Goal: Task Accomplishment & Management: Use online tool/utility

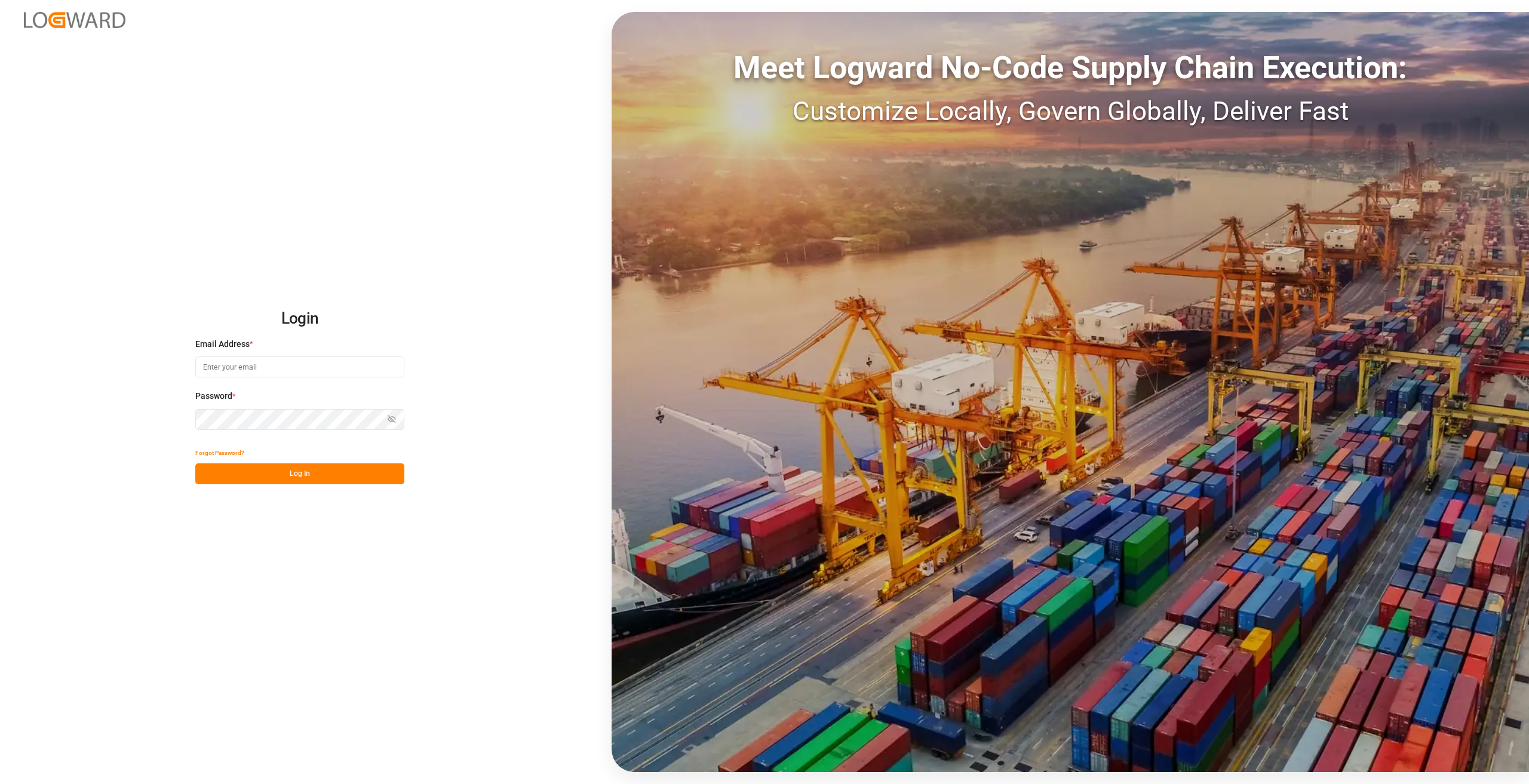
click at [239, 359] on input at bounding box center [300, 367] width 209 height 21
type input "florian.walterbusch@compo-expert.com"
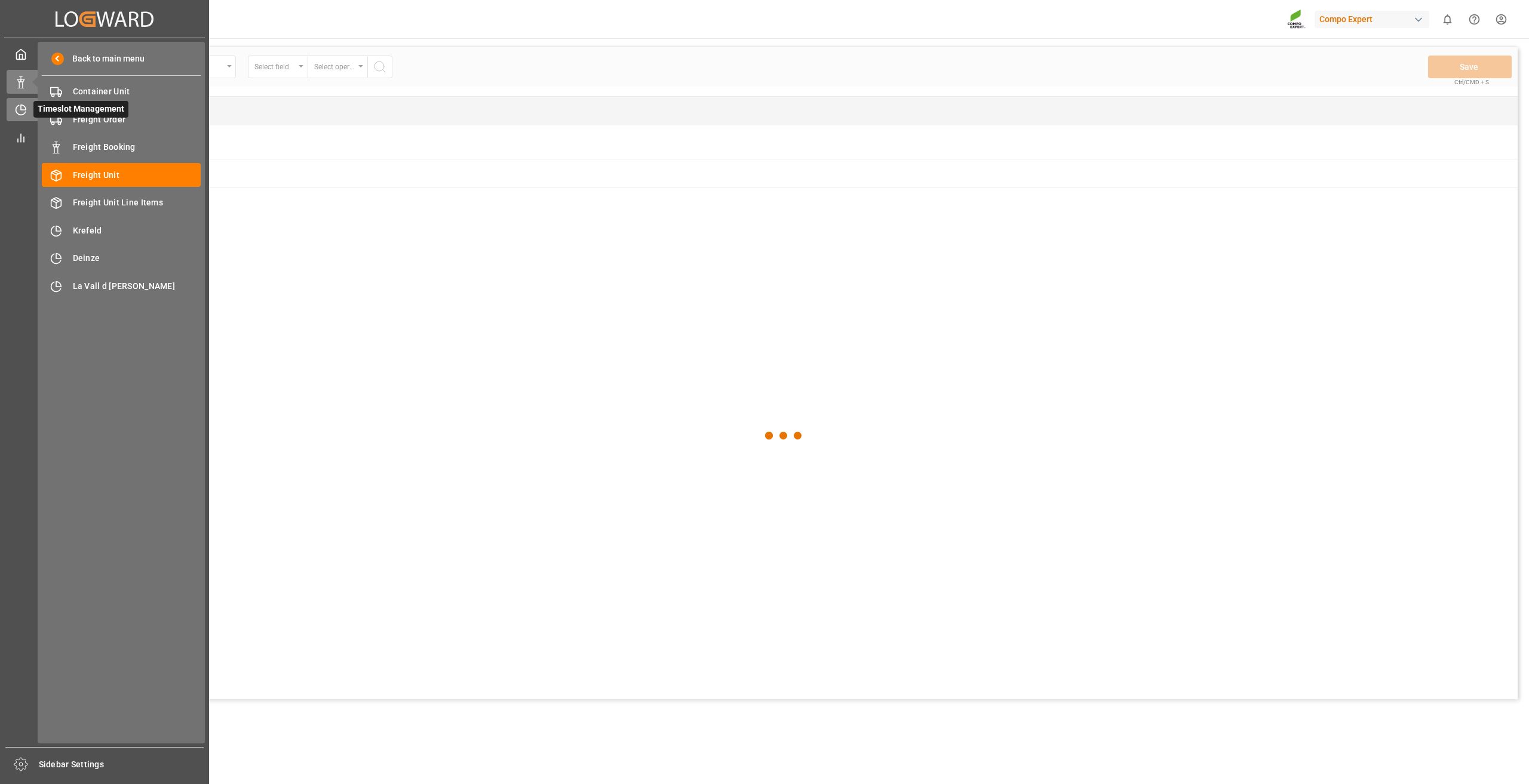
click at [23, 108] on icon at bounding box center [21, 110] width 12 height 12
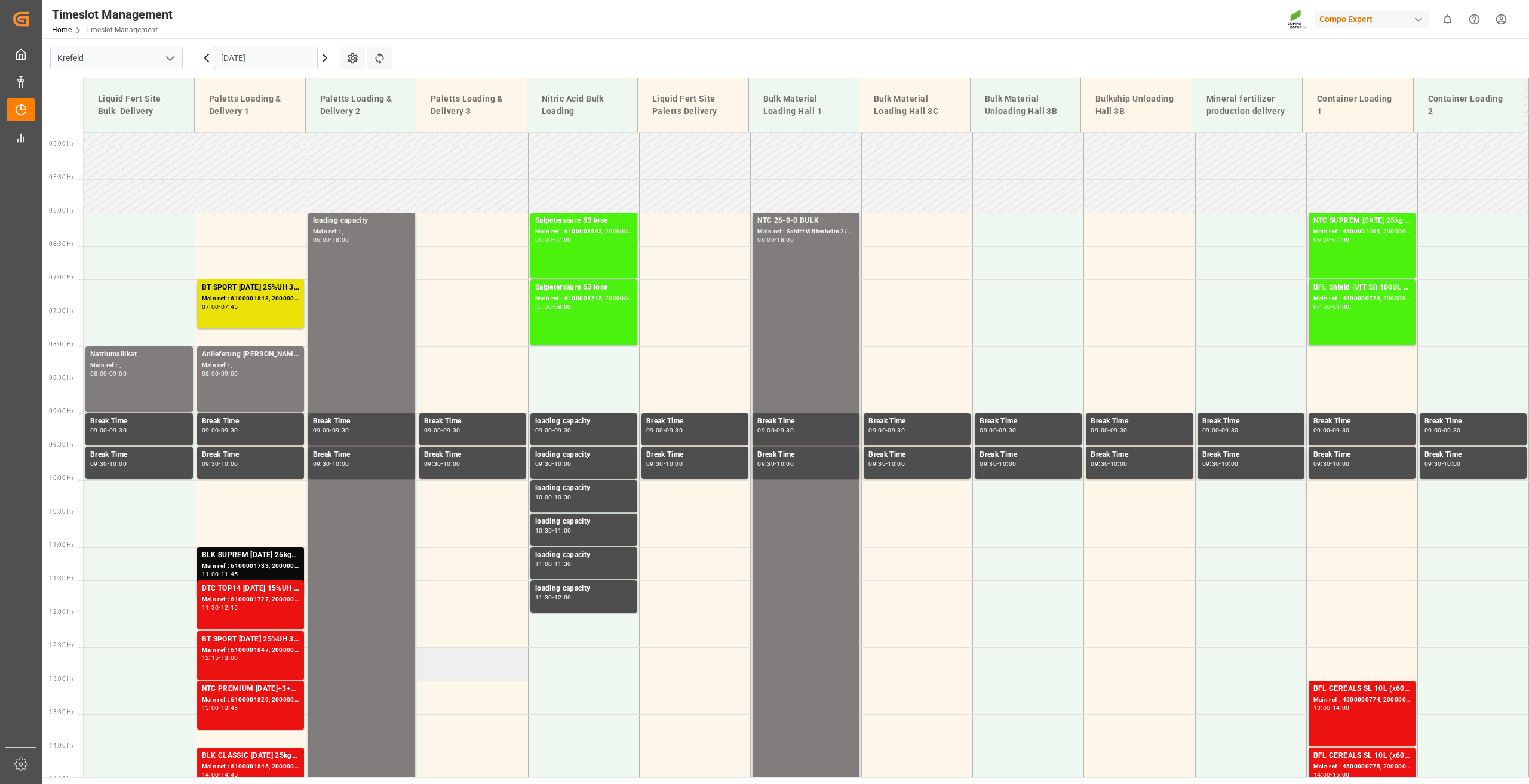
scroll to position [316, 0]
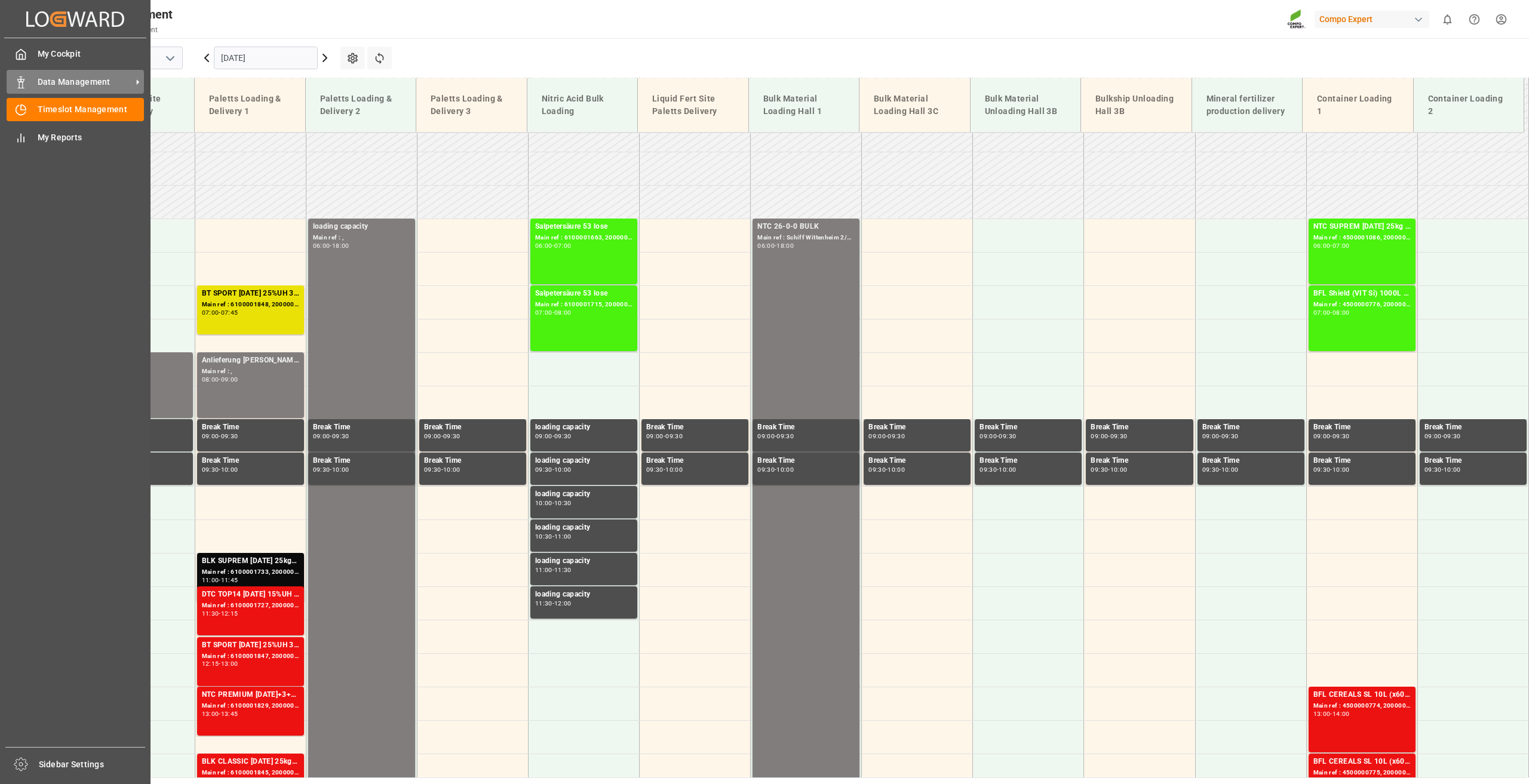
click at [96, 83] on span "Data Management" at bounding box center [84, 82] width 94 height 12
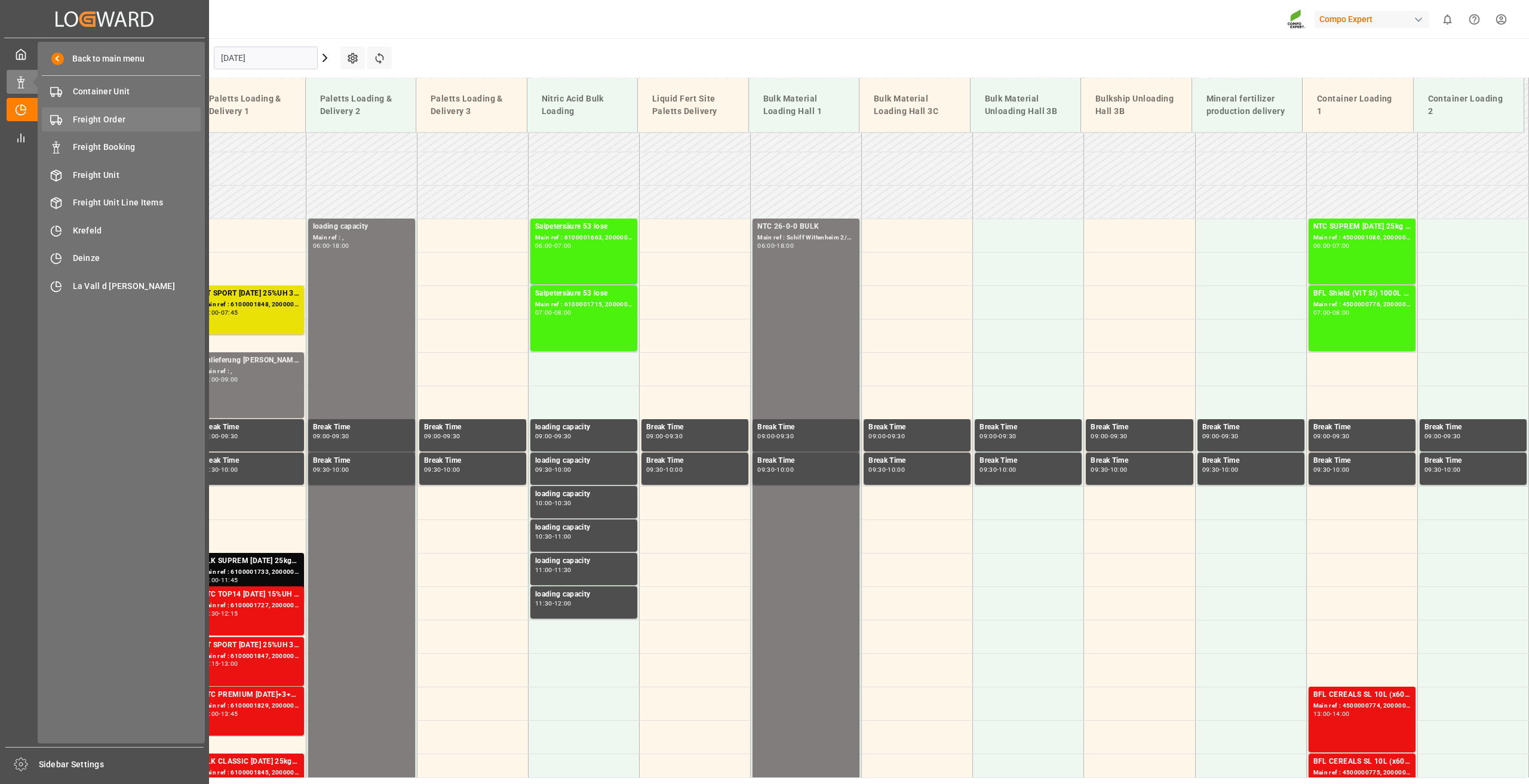
click at [135, 117] on span "Freight Order" at bounding box center [137, 120] width 128 height 12
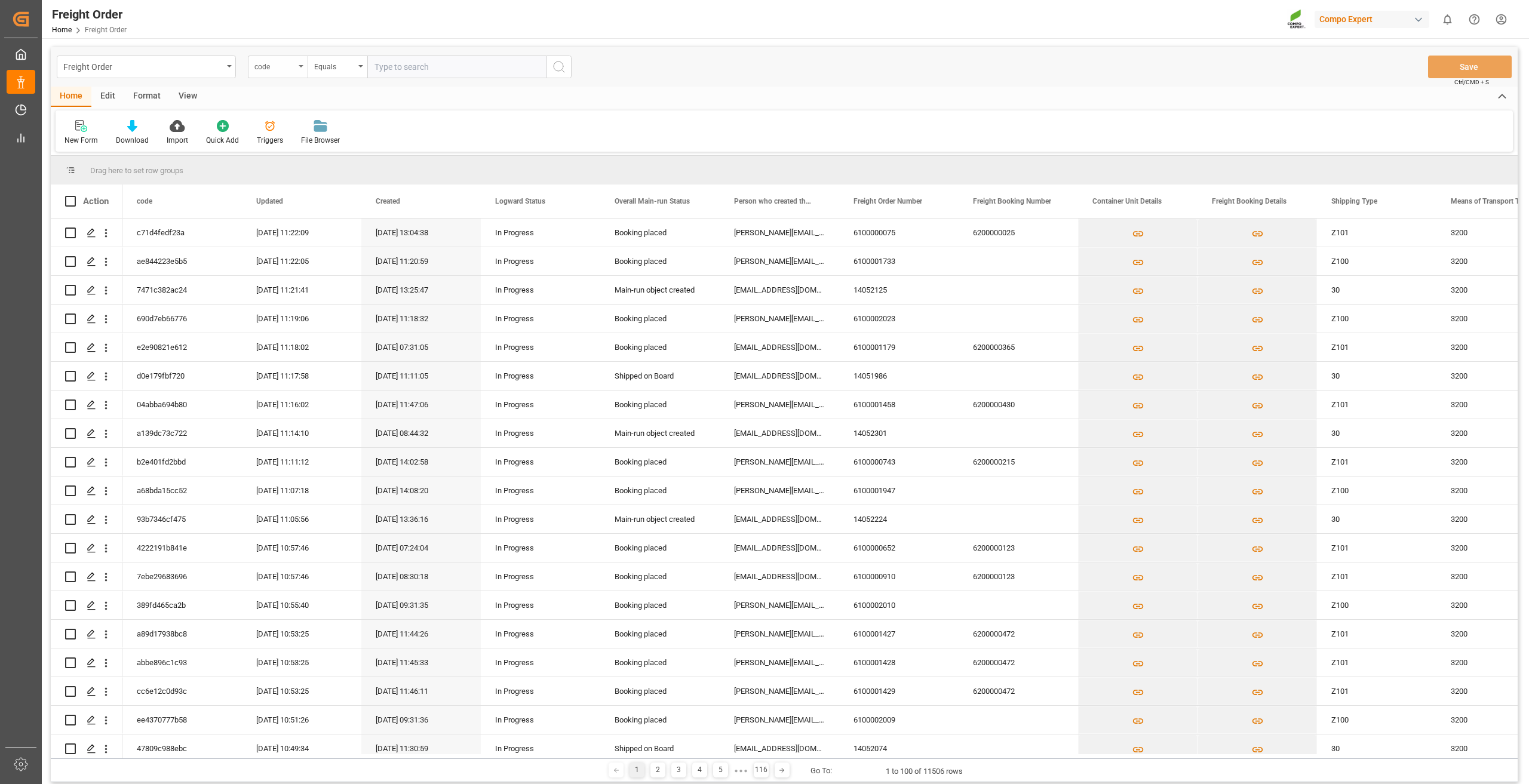
click at [291, 67] on div "code" at bounding box center [274, 66] width 40 height 14
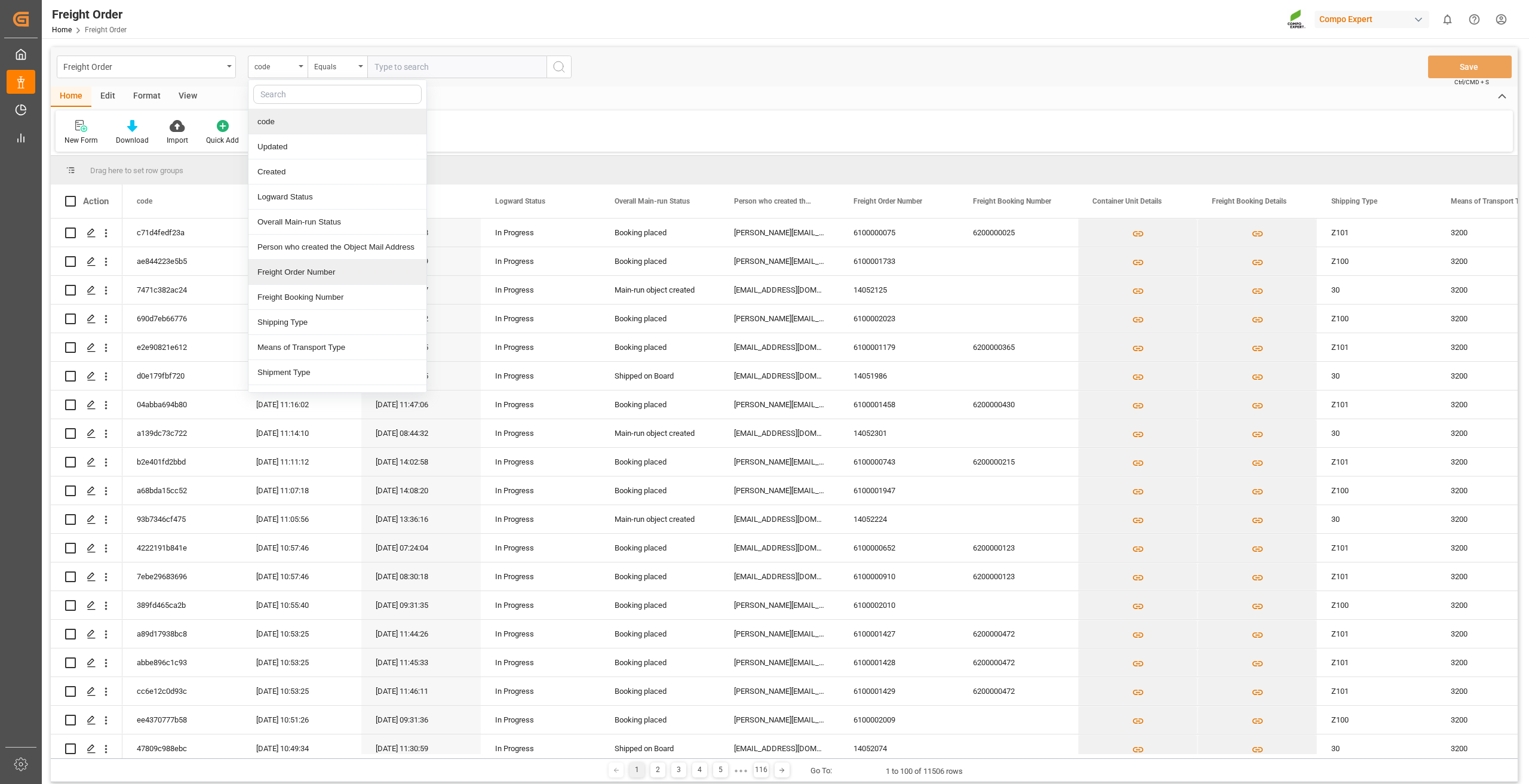
click at [315, 274] on div "Freight Order Number" at bounding box center [338, 272] width 178 height 25
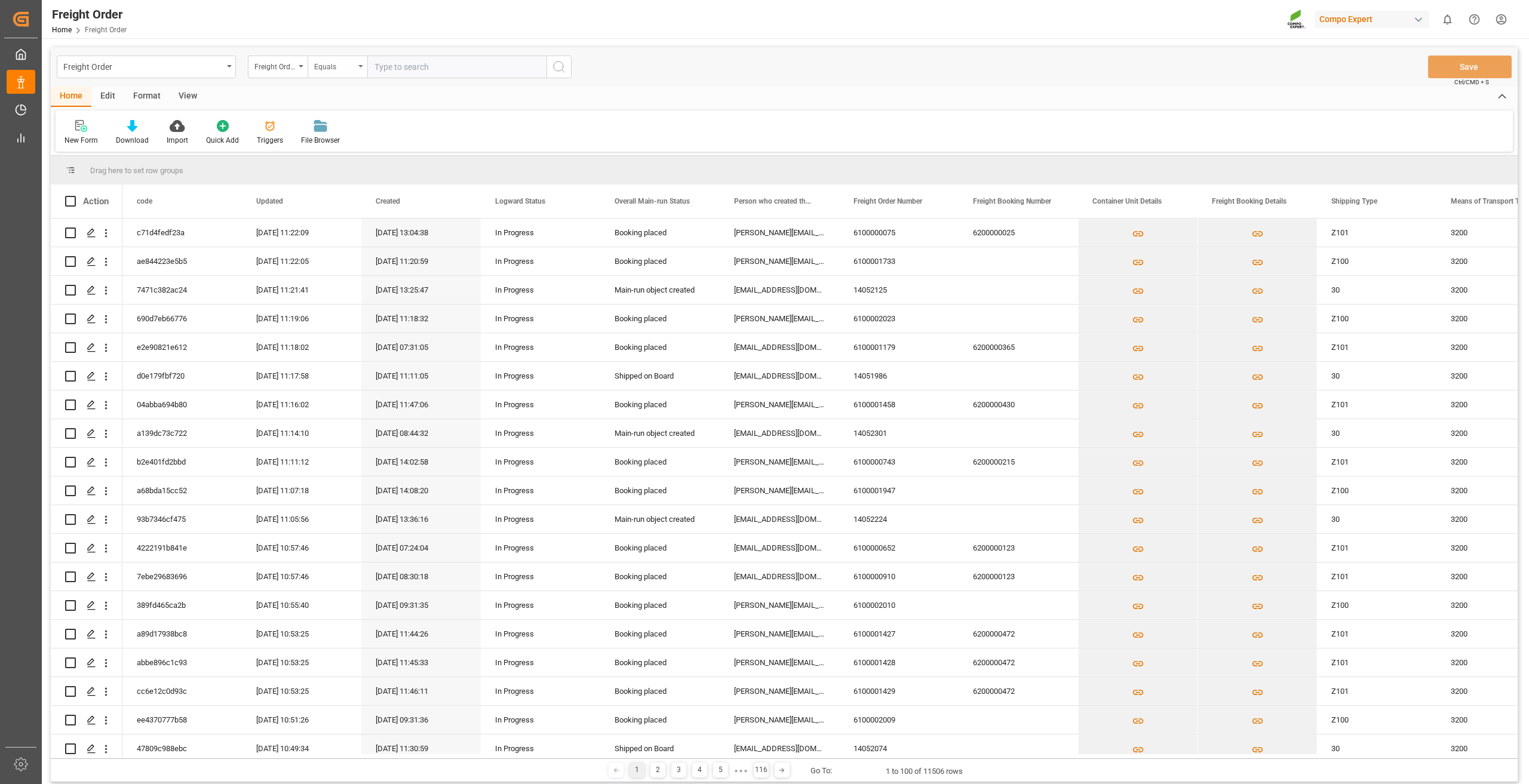
click at [344, 62] on div "Equals" at bounding box center [334, 66] width 40 height 14
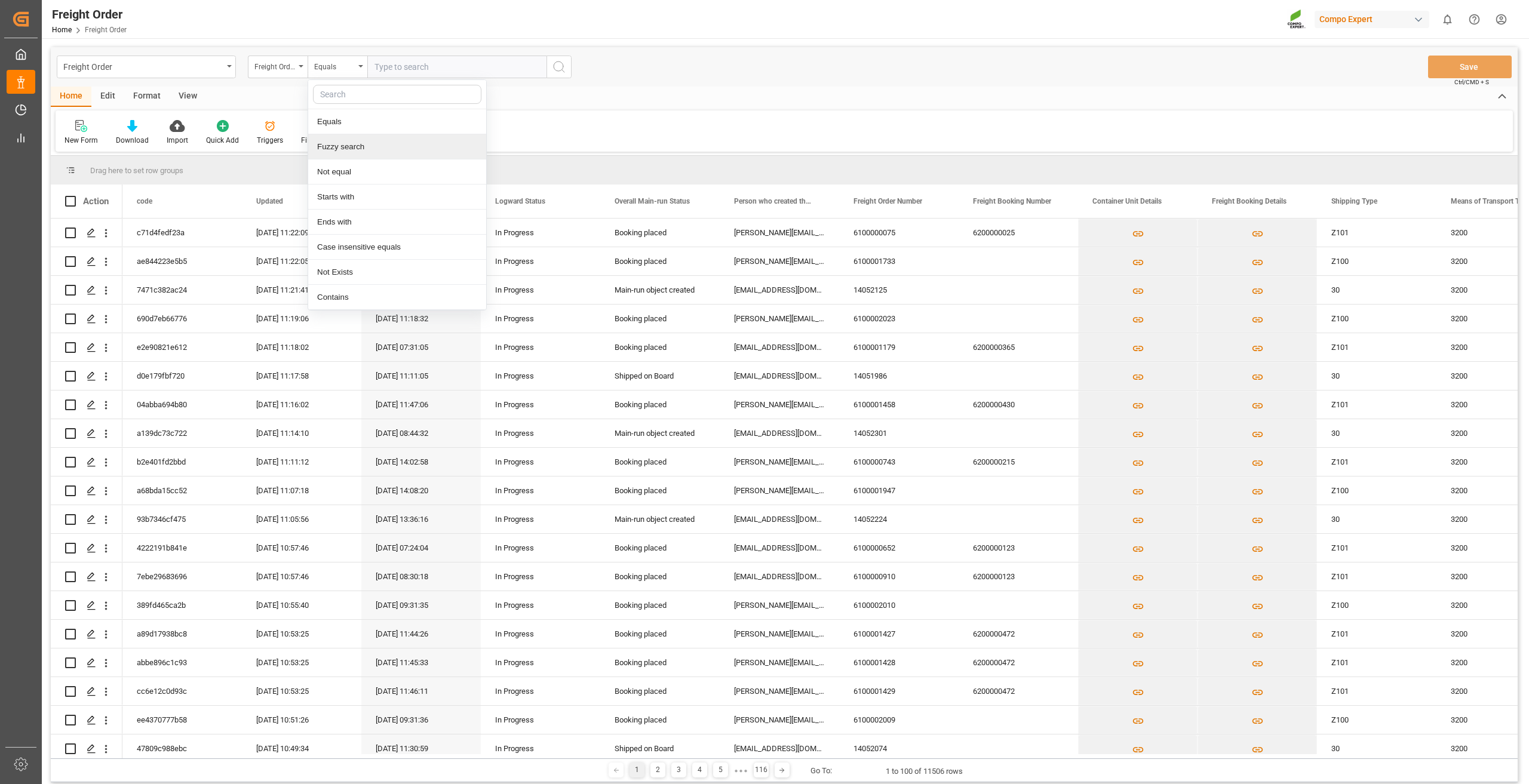
click at [340, 148] on div "Fuzzy search" at bounding box center [397, 147] width 178 height 25
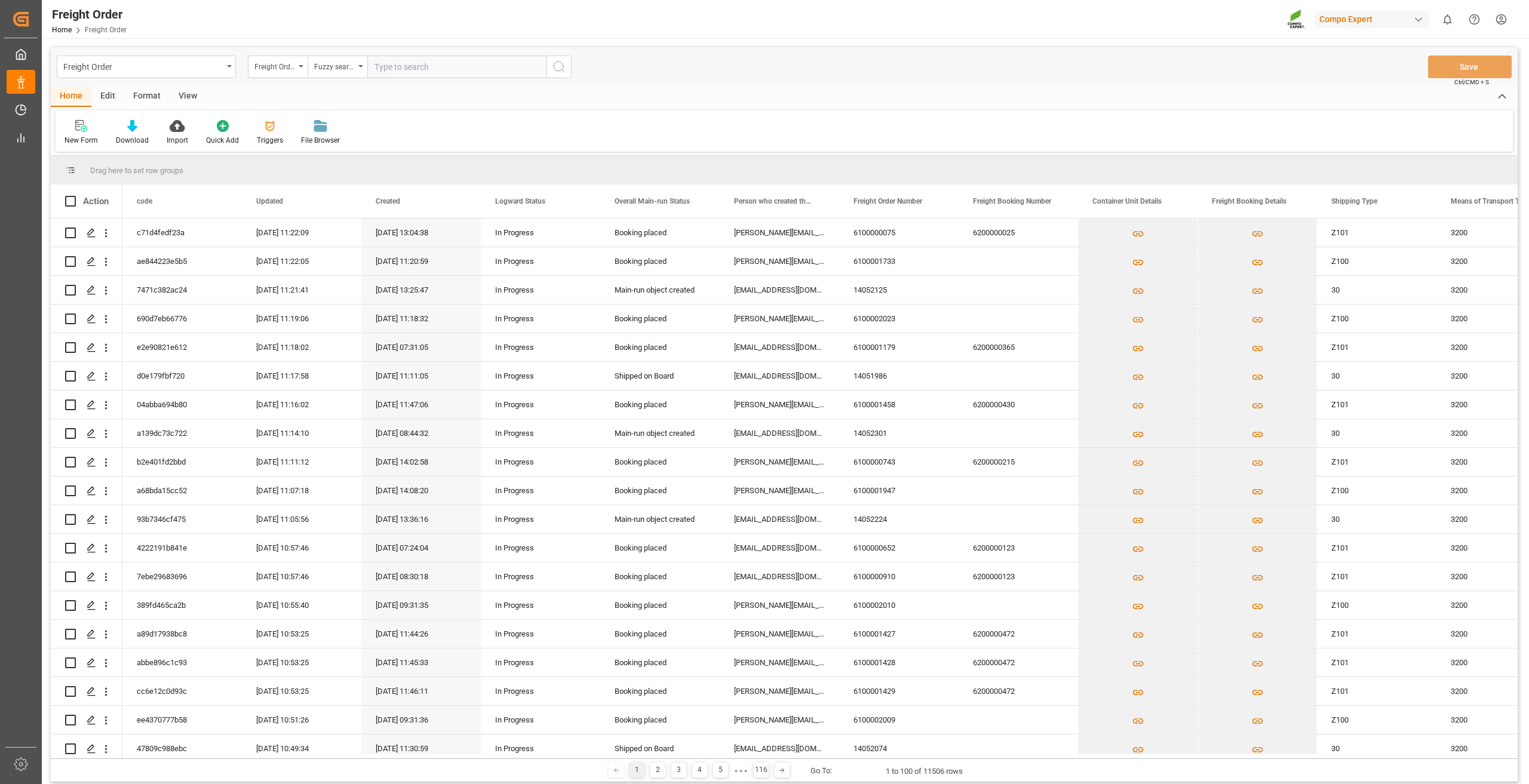
click at [415, 68] on input "text" at bounding box center [457, 67] width 179 height 23
click at [402, 64] on input "61000001840" at bounding box center [457, 67] width 179 height 23
type input "6100001840"
click at [562, 64] on icon "search button" at bounding box center [559, 67] width 14 height 14
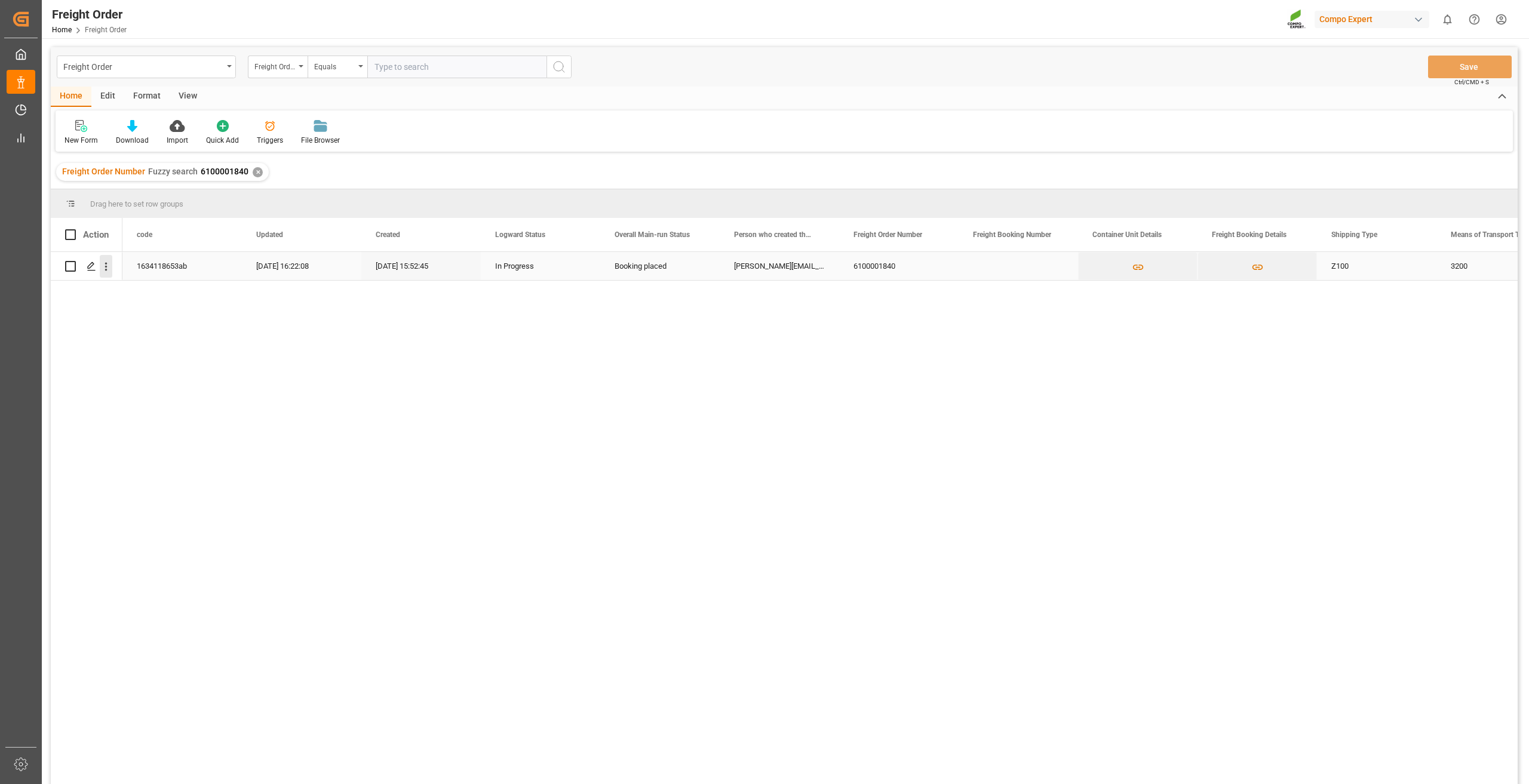
click at [107, 266] on icon "open menu" at bounding box center [106, 266] width 12 height 12
click at [126, 294] on span "Press SPACE to select this row." at bounding box center [120, 292] width 21 height 12
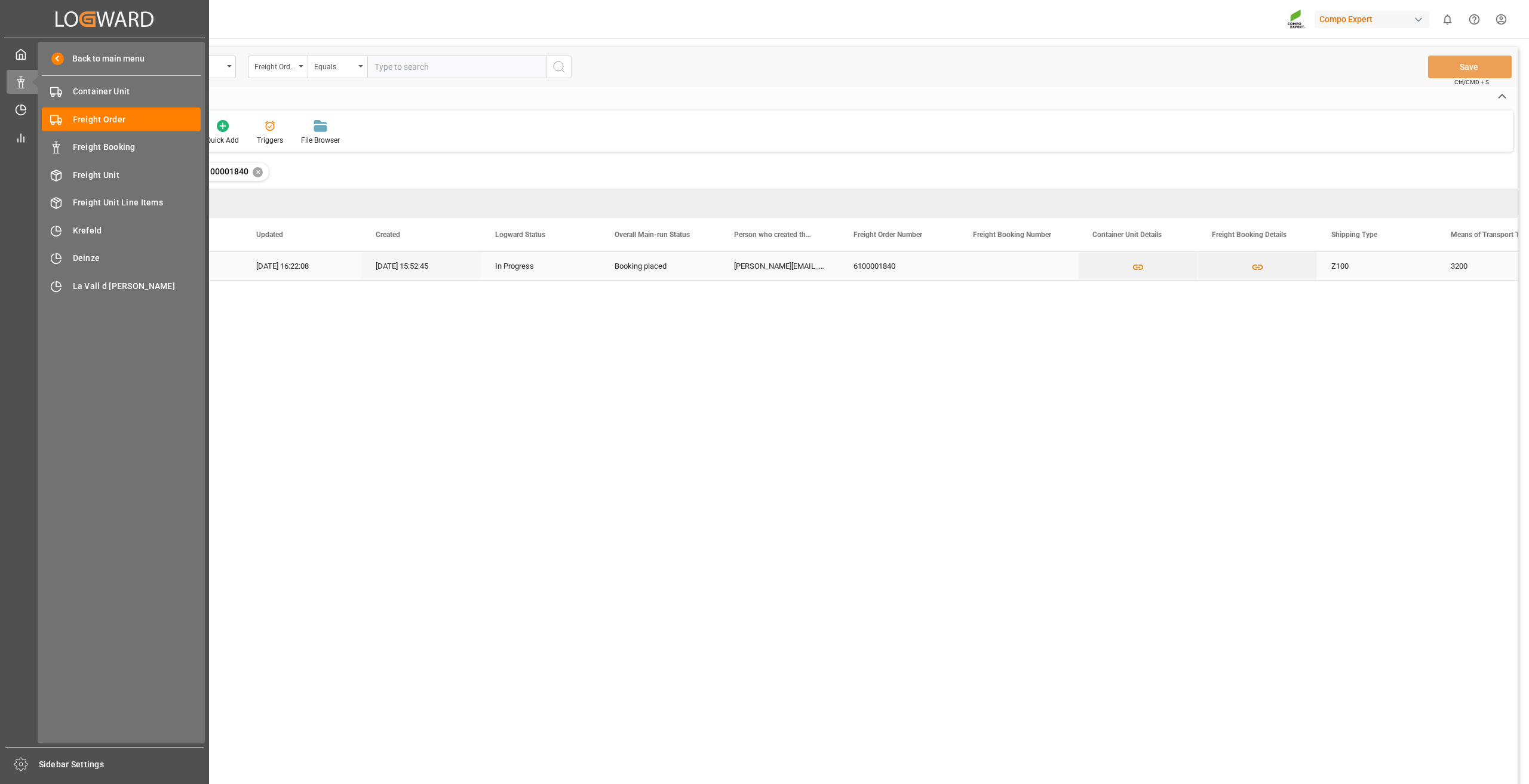
click at [121, 24] on icon "Created by potrace 1.15, written by [PERSON_NAME] [DATE]-[DATE]" at bounding box center [104, 19] width 98 height 19
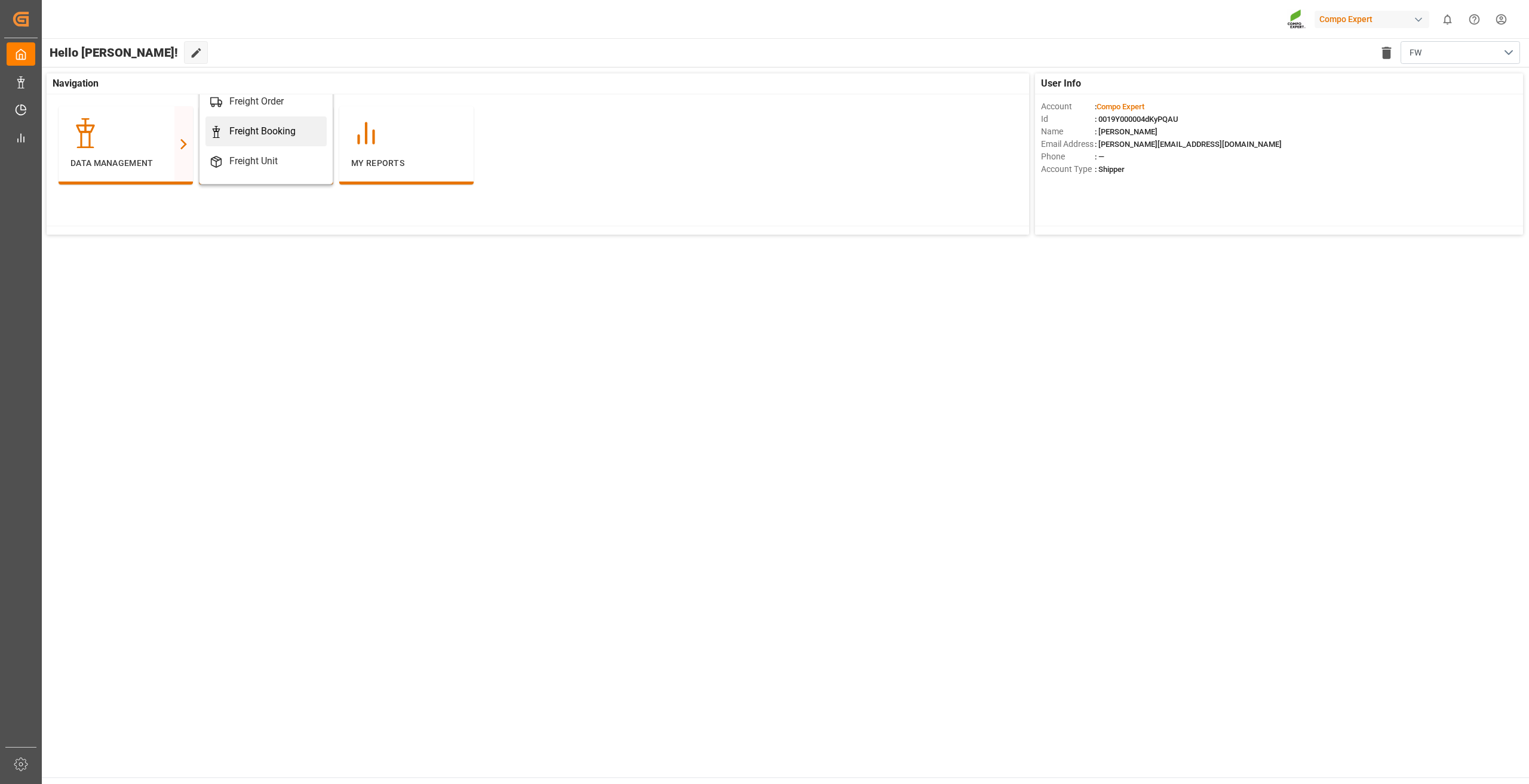
click at [251, 135] on div "Freight Booking" at bounding box center [262, 131] width 66 height 14
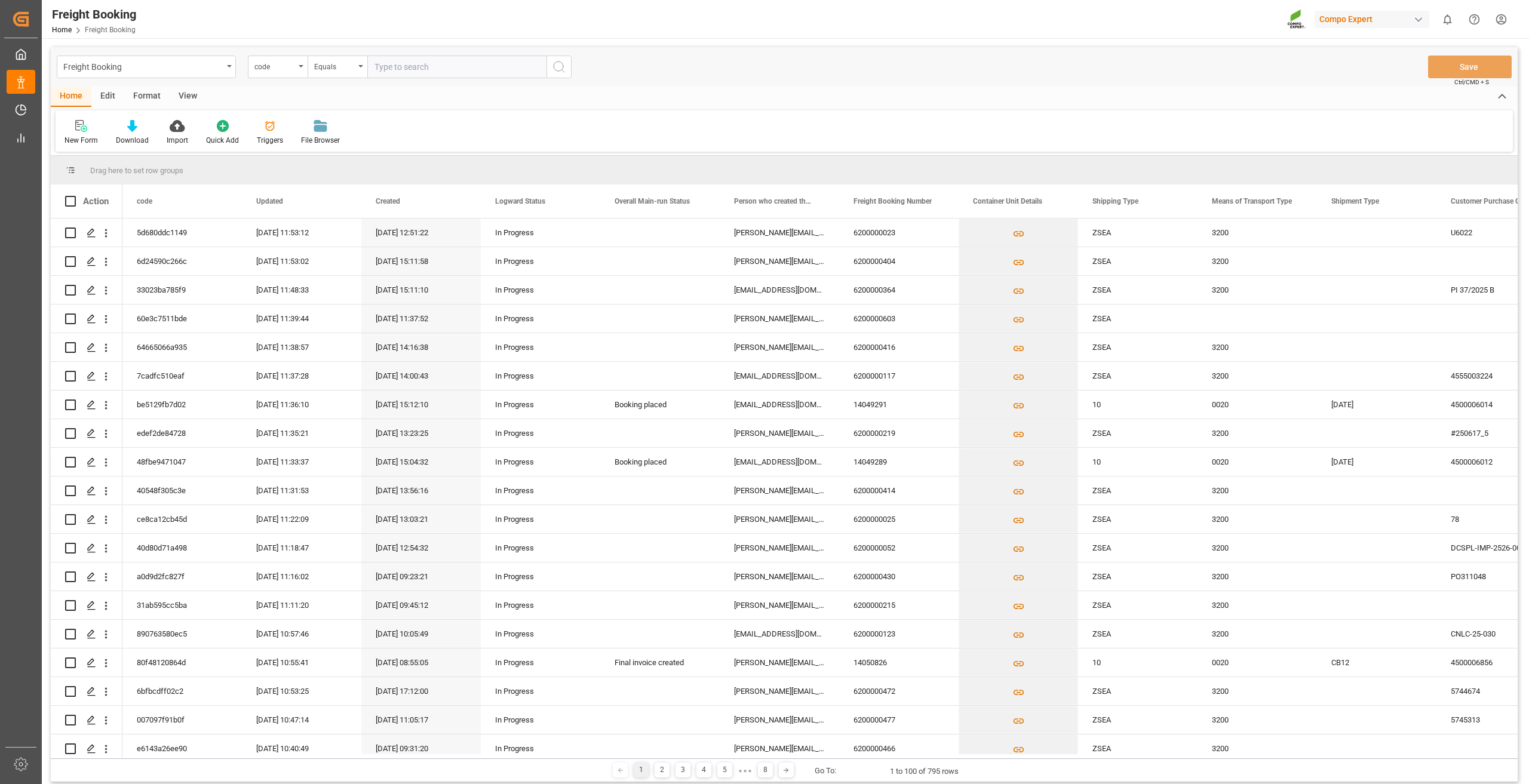
drag, startPoint x: 217, startPoint y: 759, endPoint x: 296, endPoint y: 755, distance: 79.1
click at [296, 755] on div "Drag here to set row groups Drag here to set column labels Action code Updated" at bounding box center [784, 468] width 1467 height 627
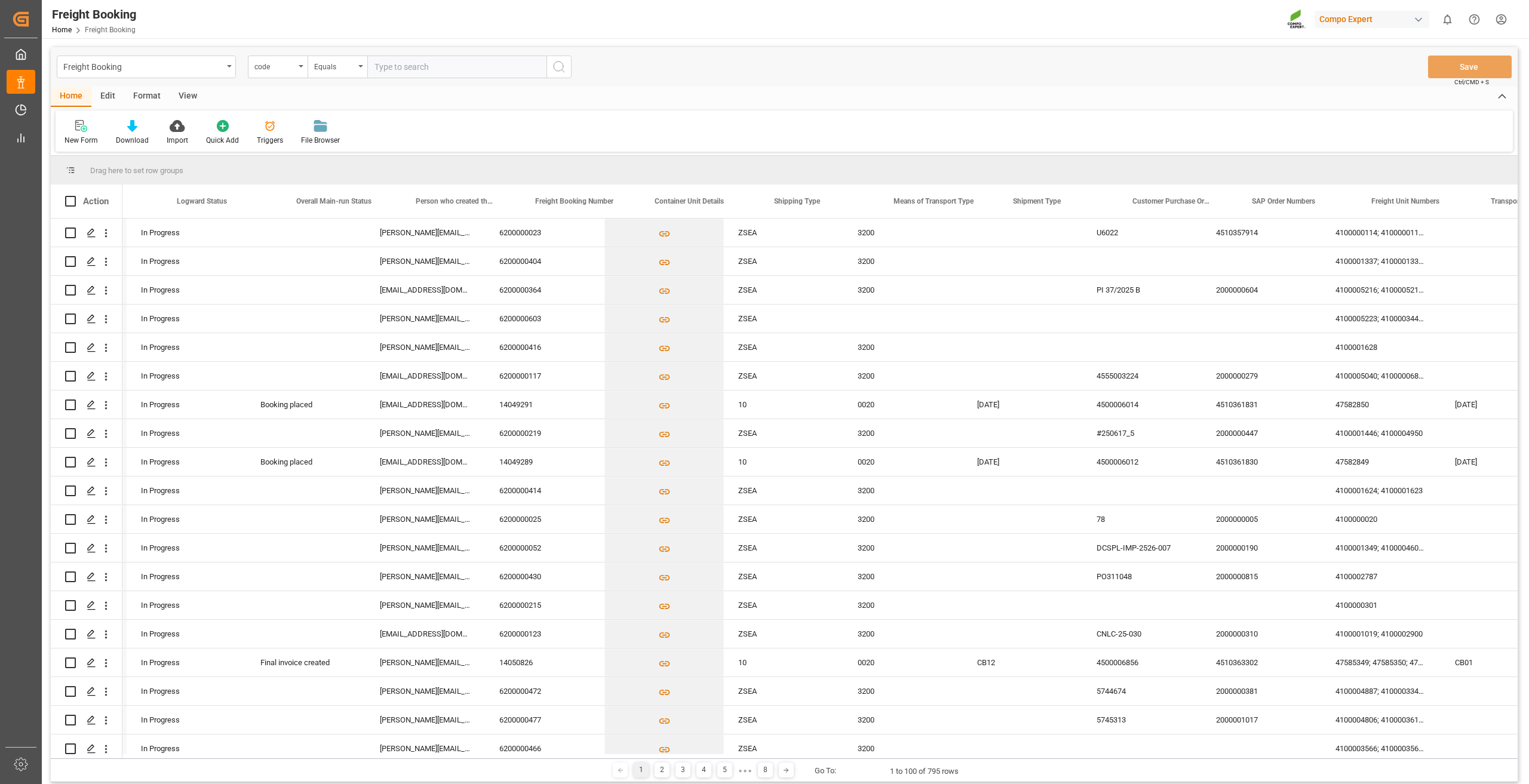
scroll to position [0, 319]
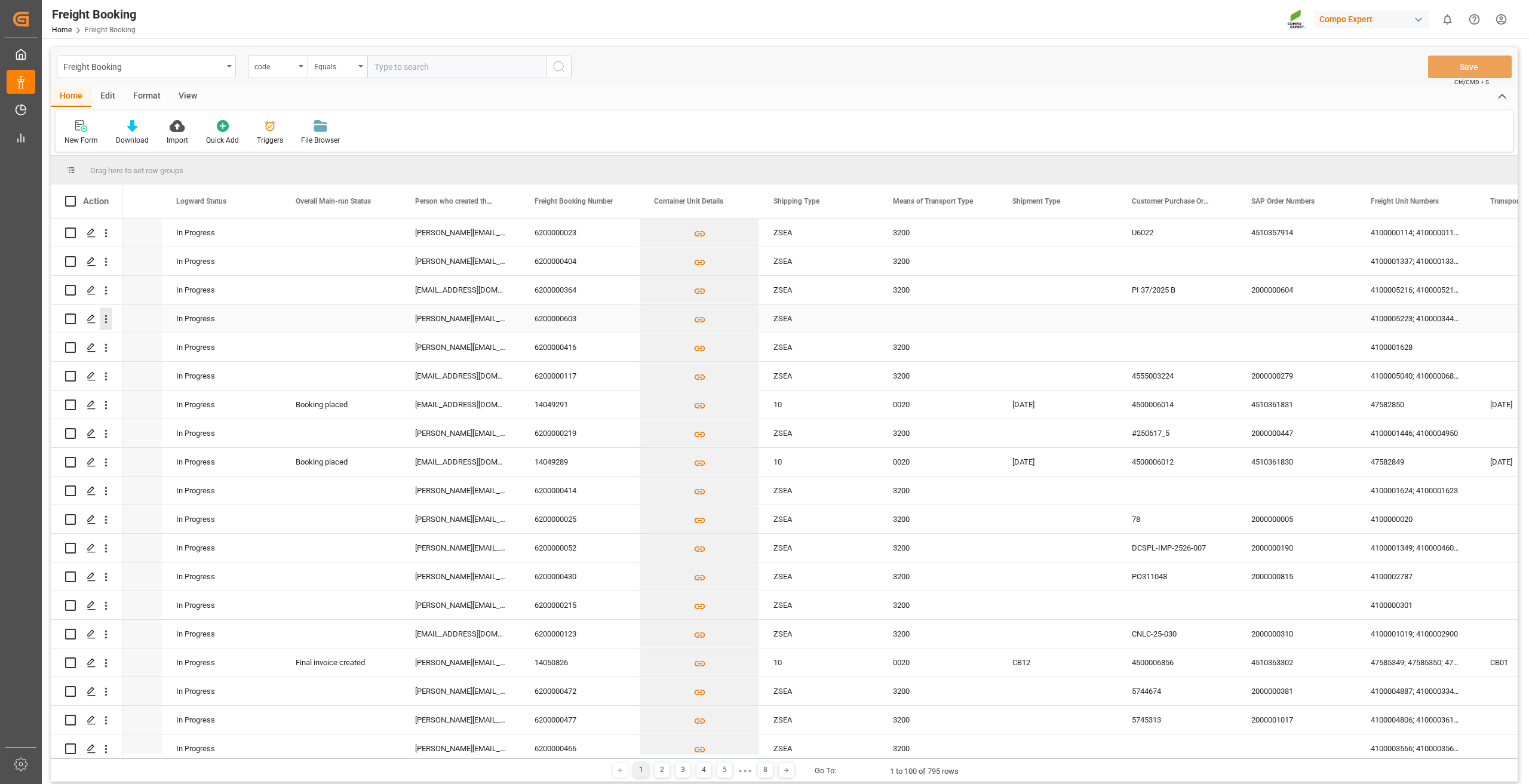
click at [108, 313] on icon "open menu" at bounding box center [106, 319] width 12 height 12
click at [129, 340] on span "Press SPACE to select this row." at bounding box center [120, 345] width 21 height 12
click at [106, 407] on icon "open menu" at bounding box center [106, 405] width 12 height 12
click at [125, 424] on span "Press SPACE to select this row." at bounding box center [120, 430] width 21 height 12
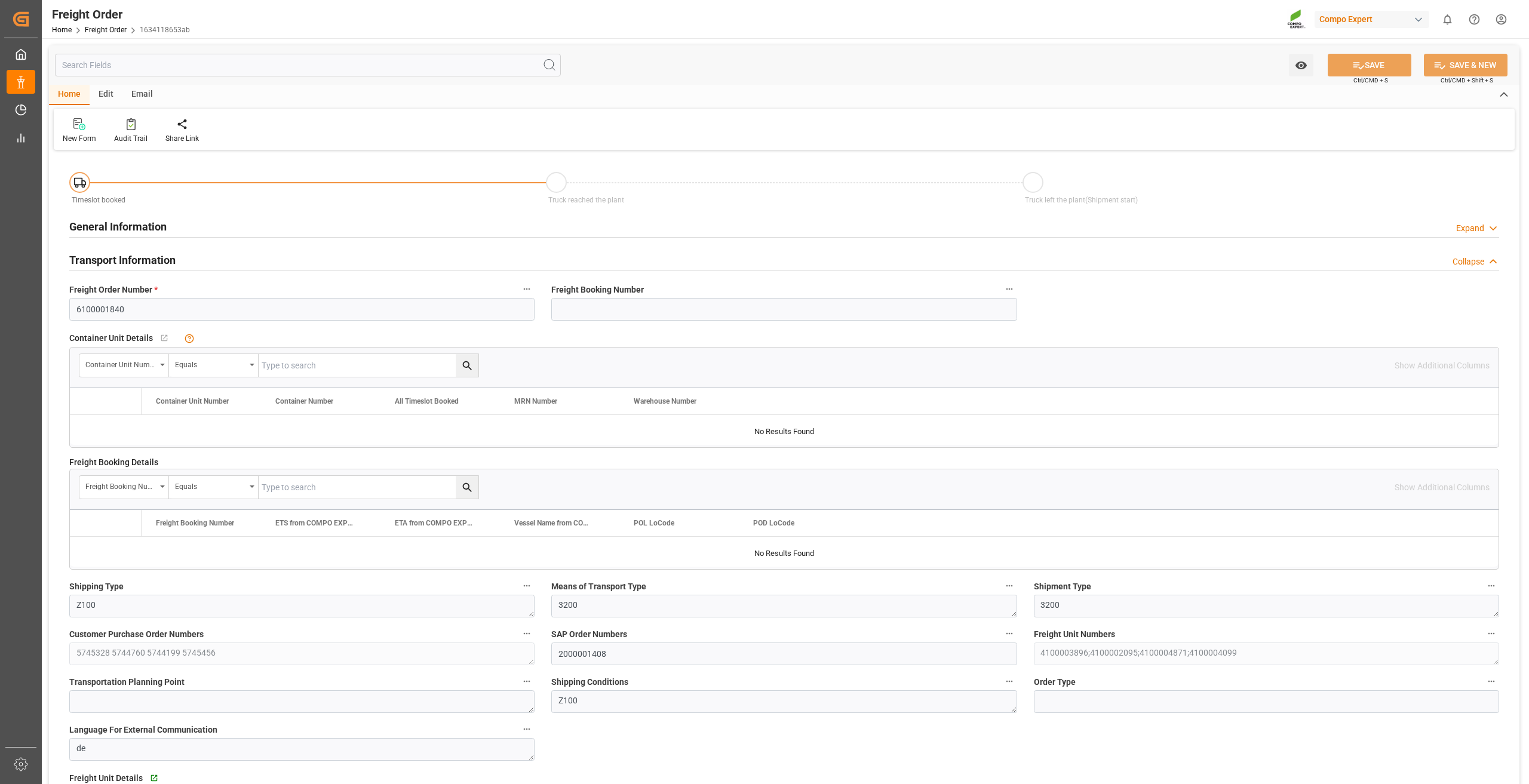
type input "0"
type input "21019"
type input "0"
type input "09.09.2025 01:00"
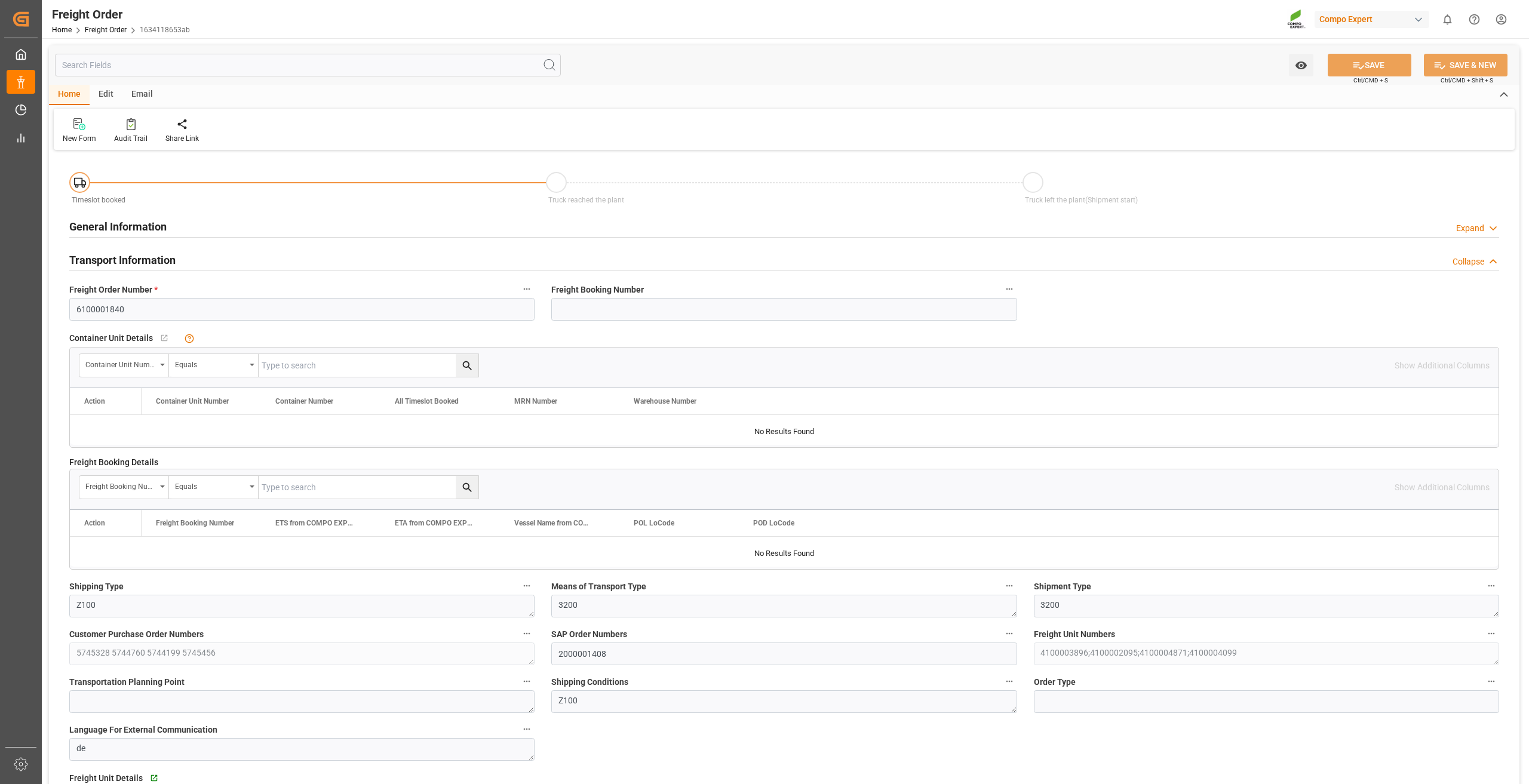
type input "09.09.2025 15:52"
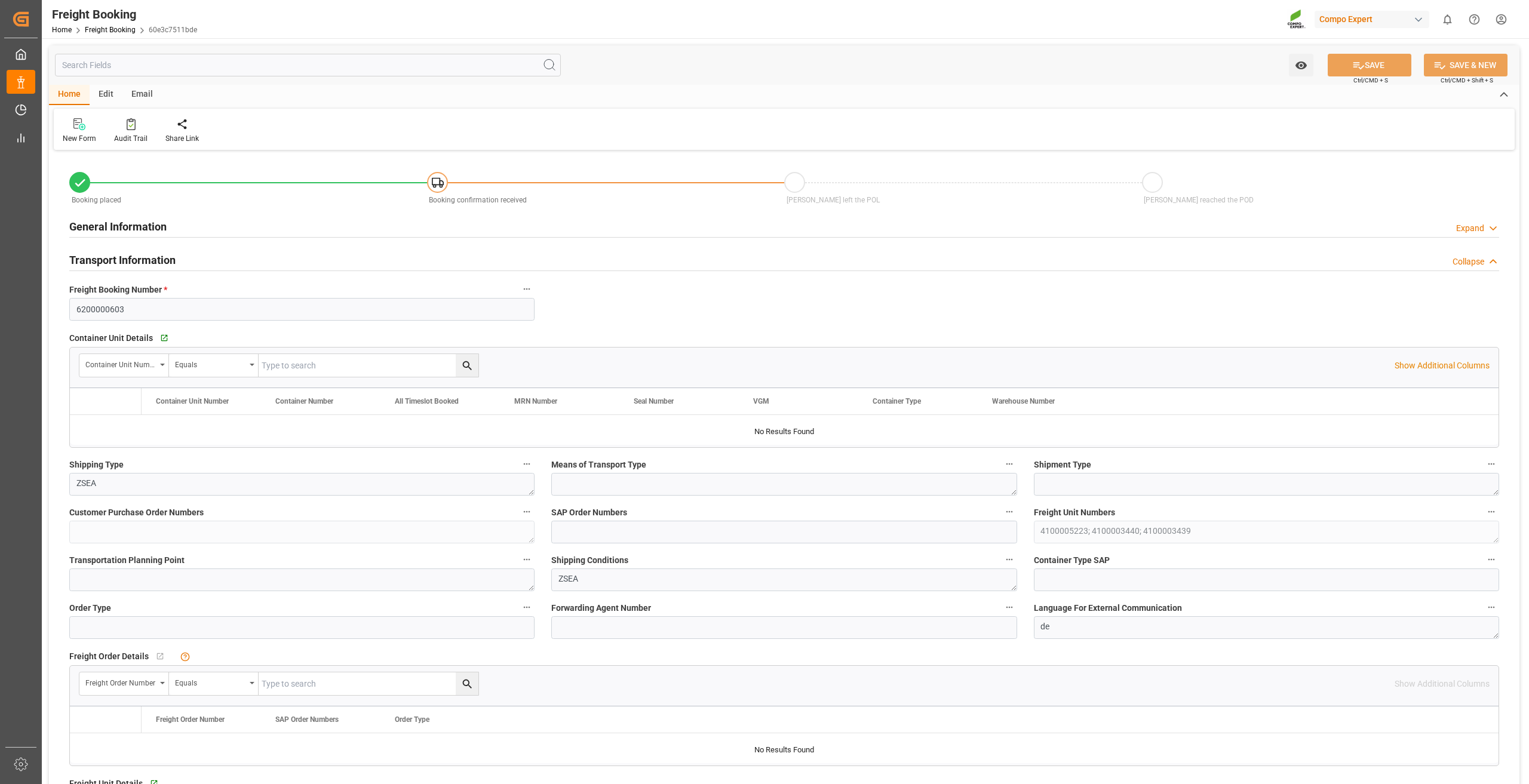
type input "0"
type input "29484"
type input "15.09.2025 00:00"
type input "12.09.2025 11:37"
type input "12.09.2025 11:39"
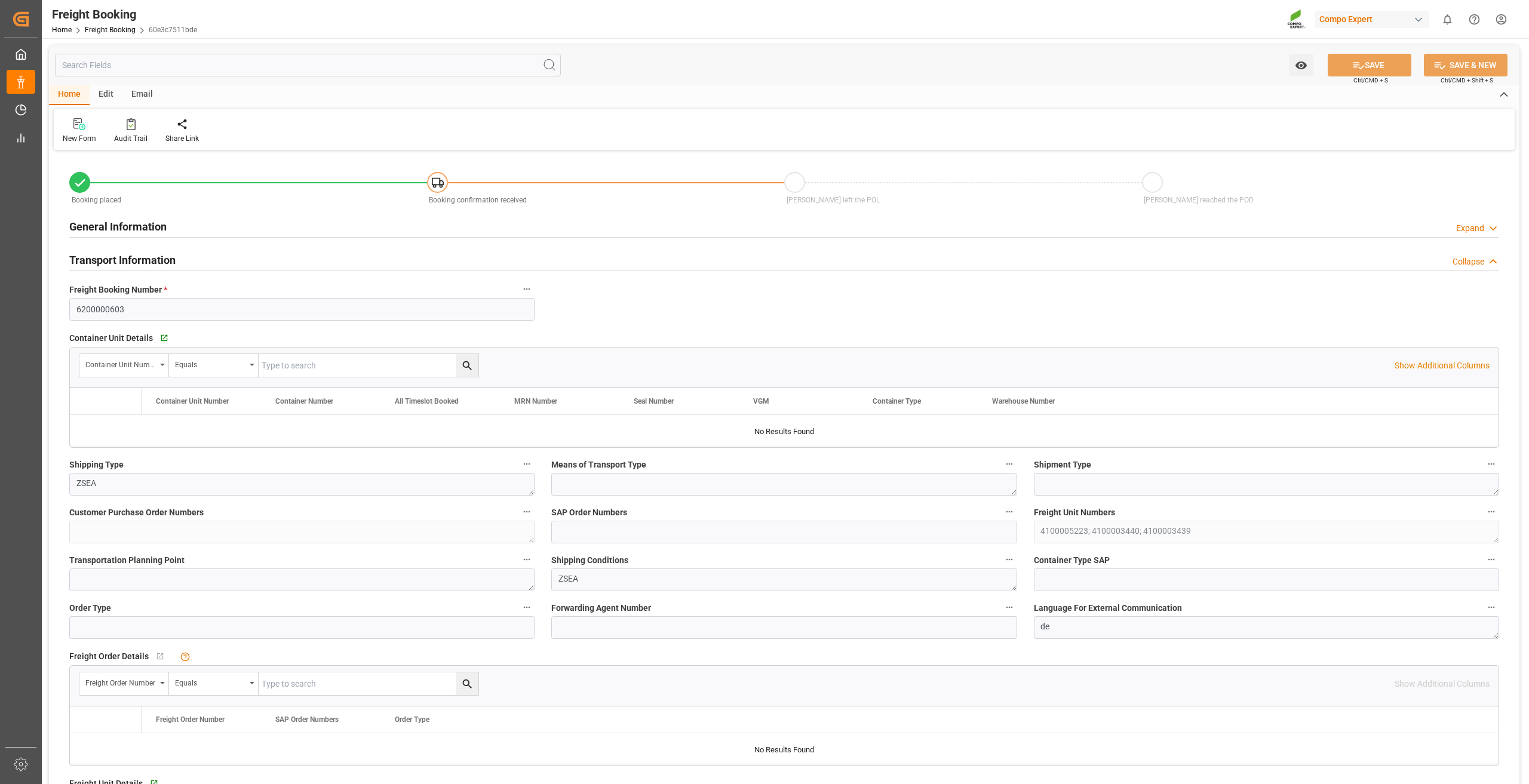
type input "12.09.2025 11:39"
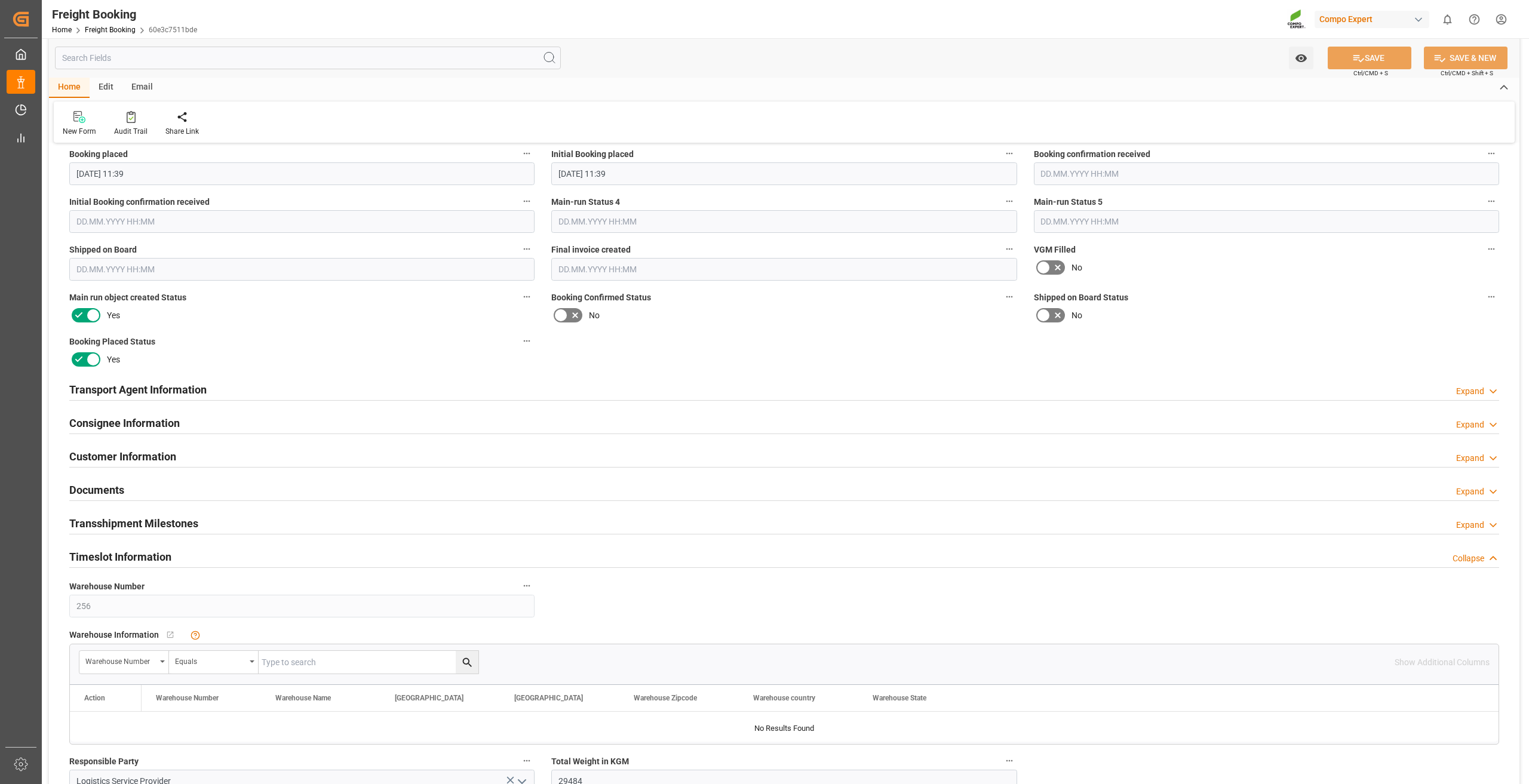
scroll to position [1254, 0]
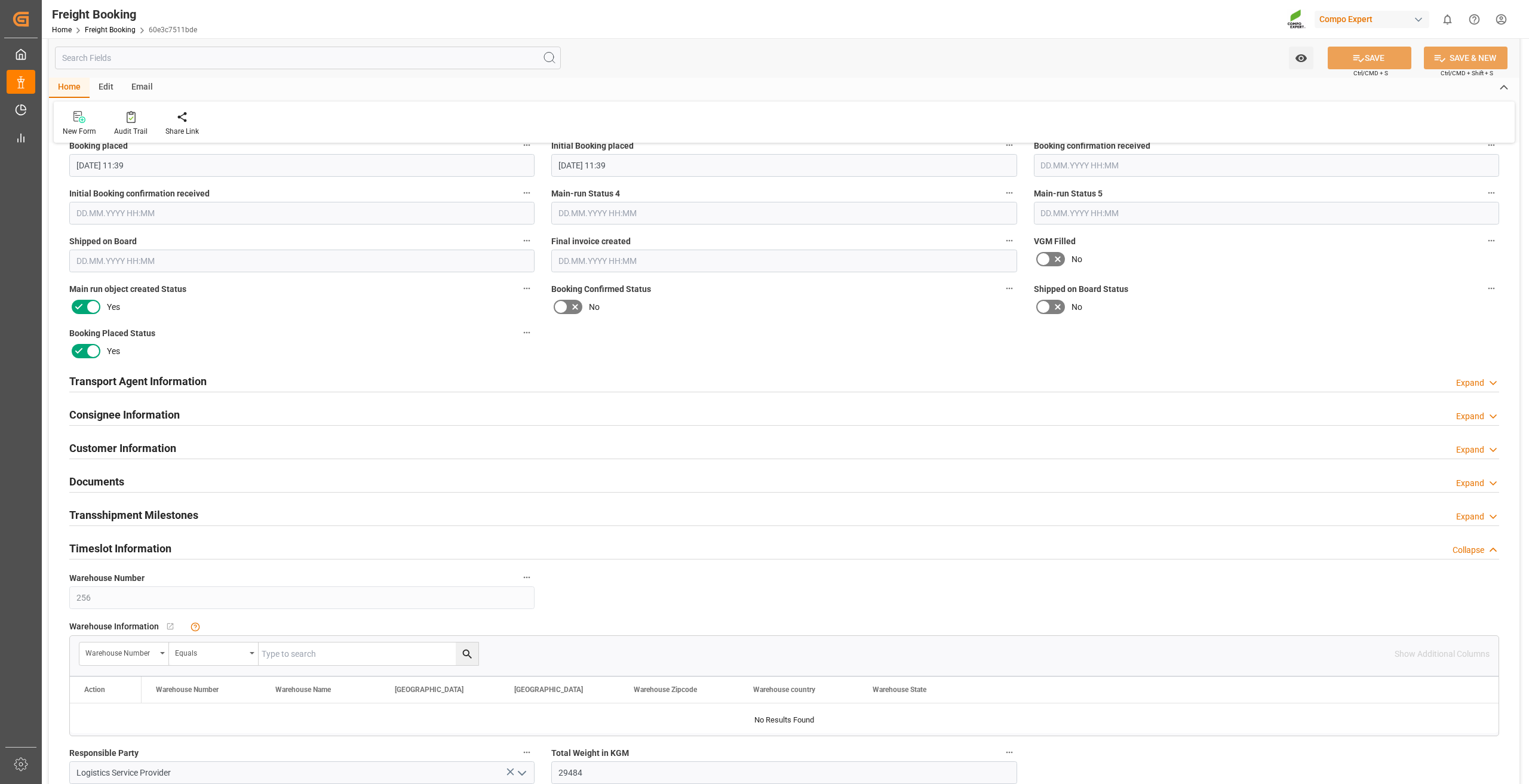
click at [139, 436] on div "Customer Information" at bounding box center [123, 447] width 107 height 23
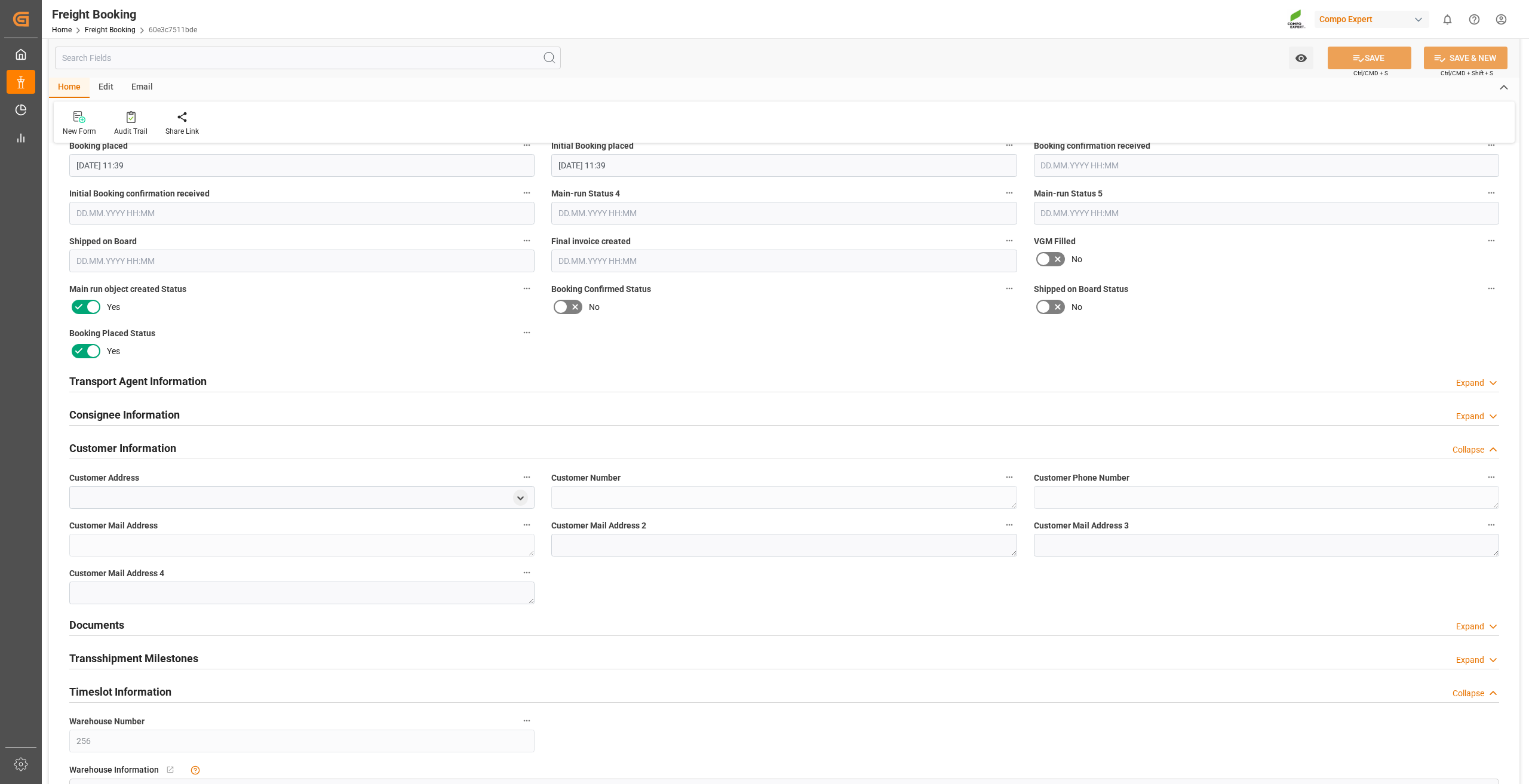
click at [146, 419] on h2 "Consignee Information" at bounding box center [125, 415] width 111 height 16
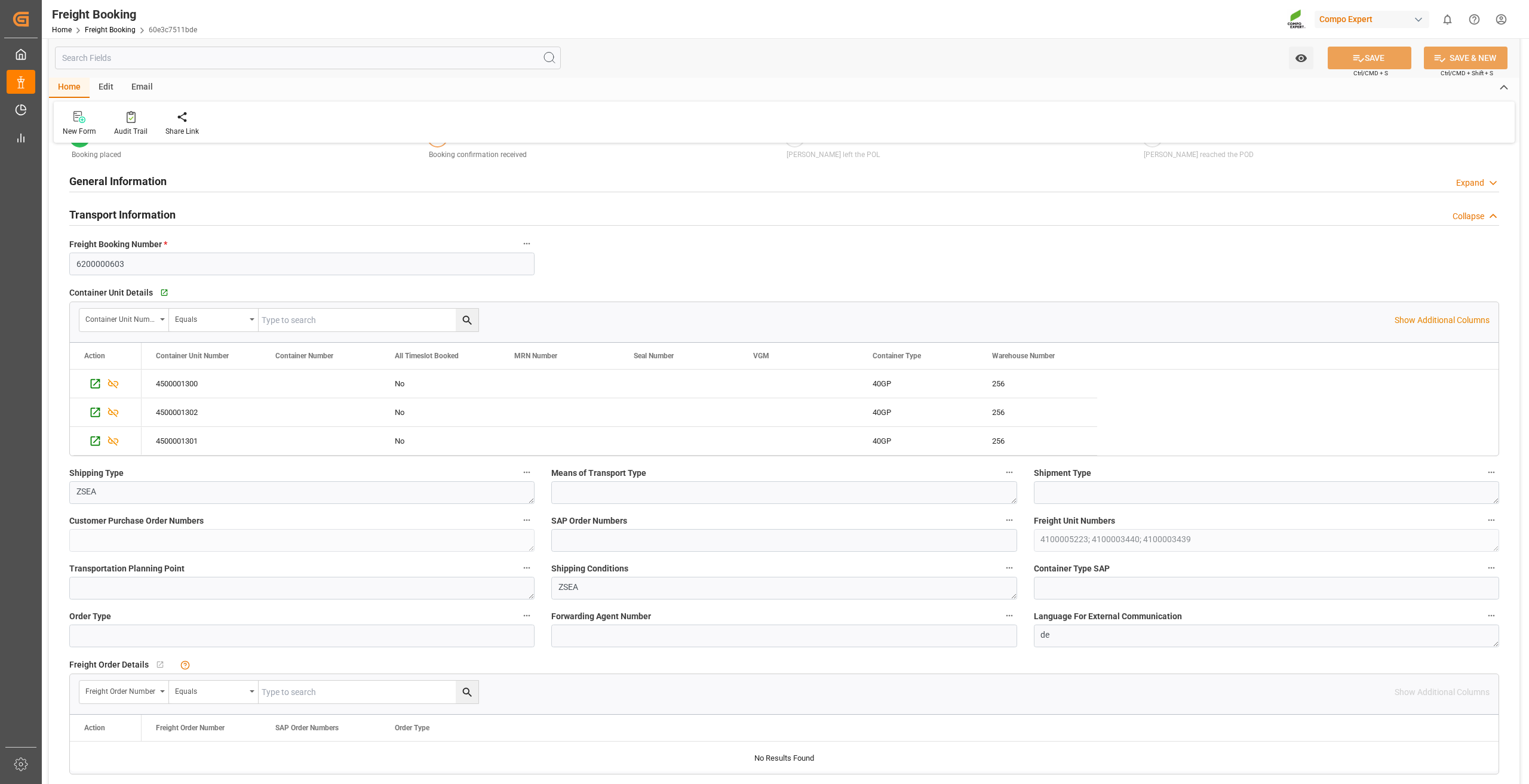
scroll to position [0, 0]
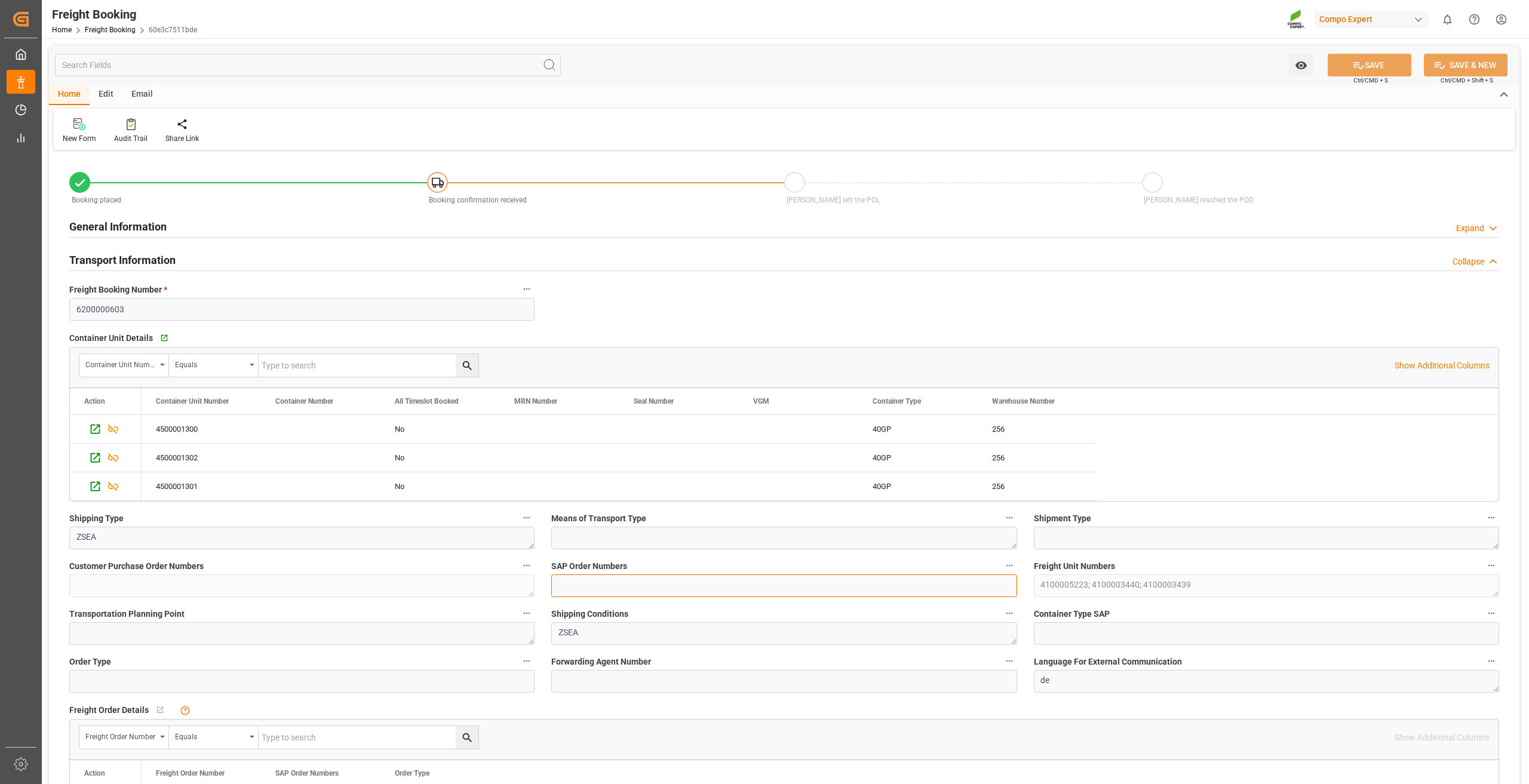
click at [579, 576] on input at bounding box center [783, 586] width 465 height 23
click at [567, 567] on span "SAP Order Numbers" at bounding box center [589, 566] width 76 height 12
click at [1001, 567] on button "SAP Order Numbers" at bounding box center [1009, 566] width 16 height 16
click at [641, 509] on div at bounding box center [764, 392] width 1529 height 784
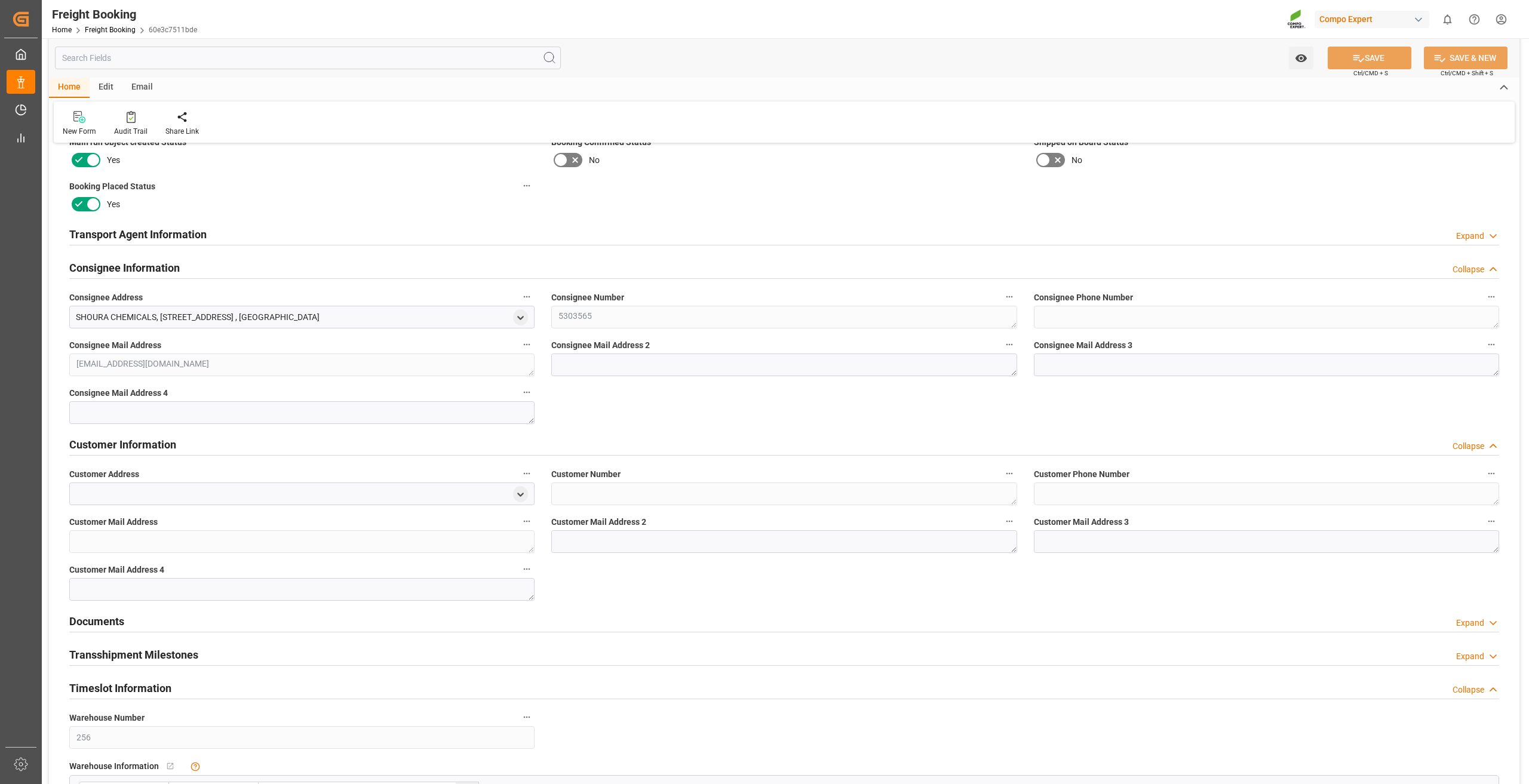
scroll to position [1492, 0]
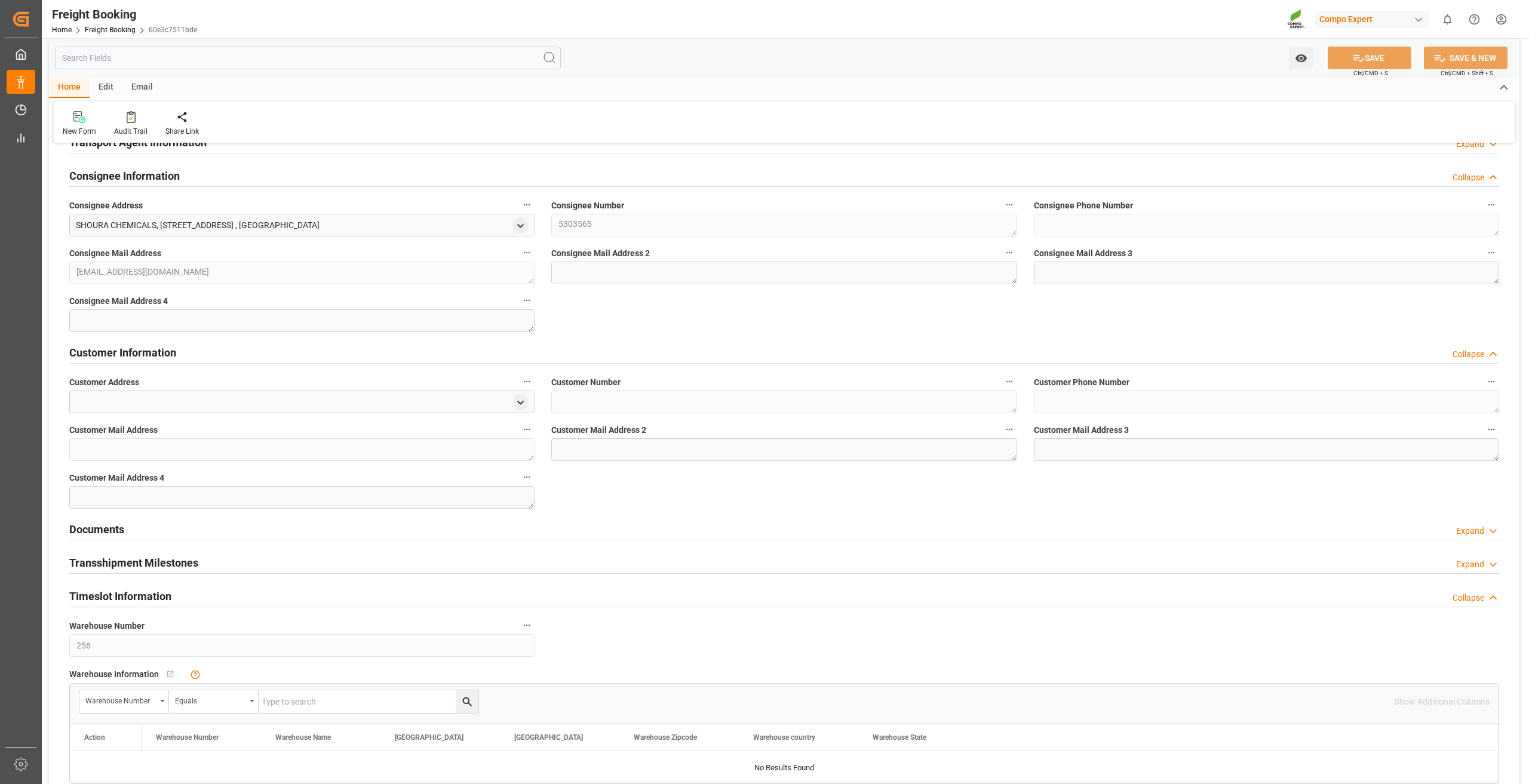
click at [103, 397] on div at bounding box center [302, 402] width 465 height 23
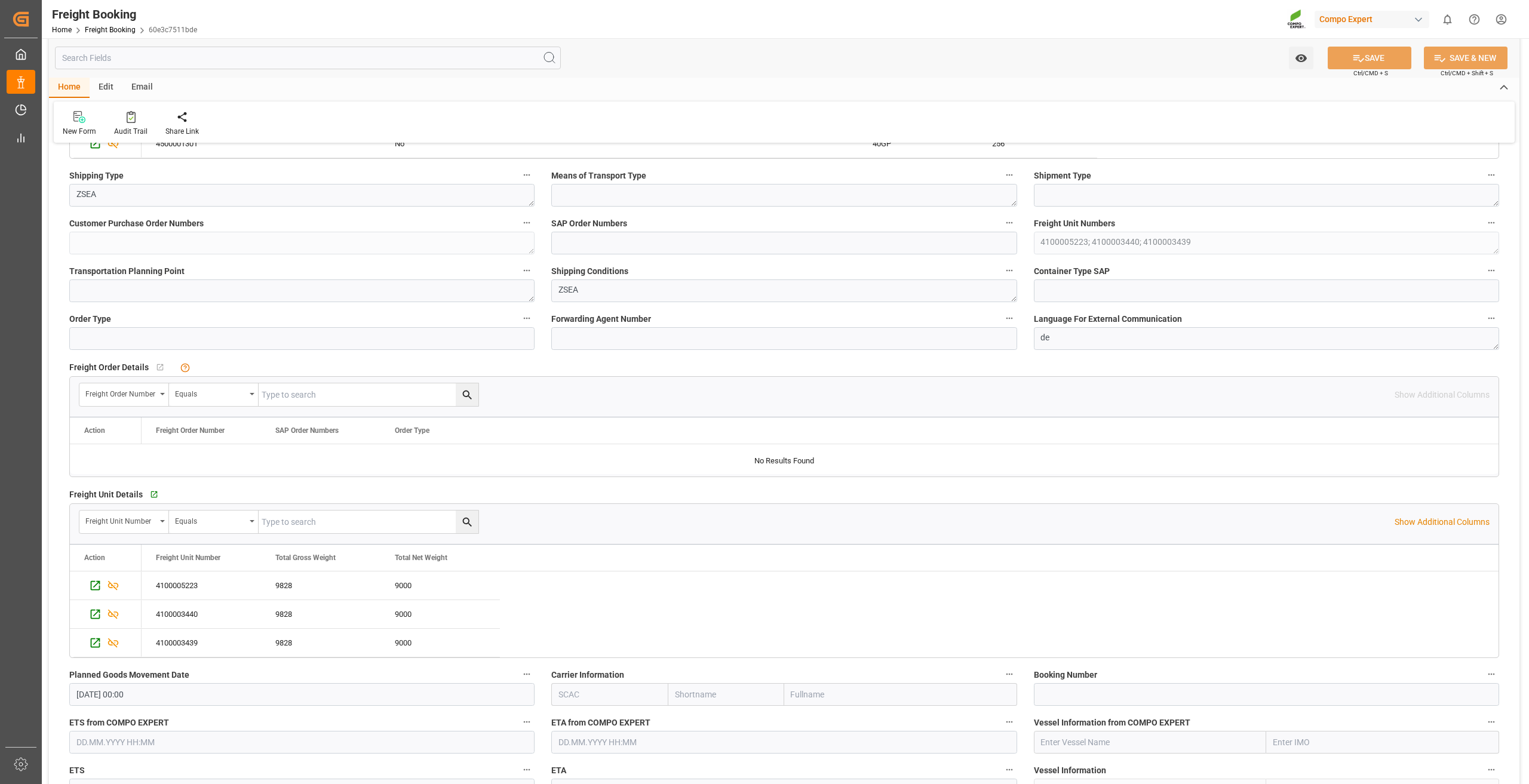
scroll to position [239, 0]
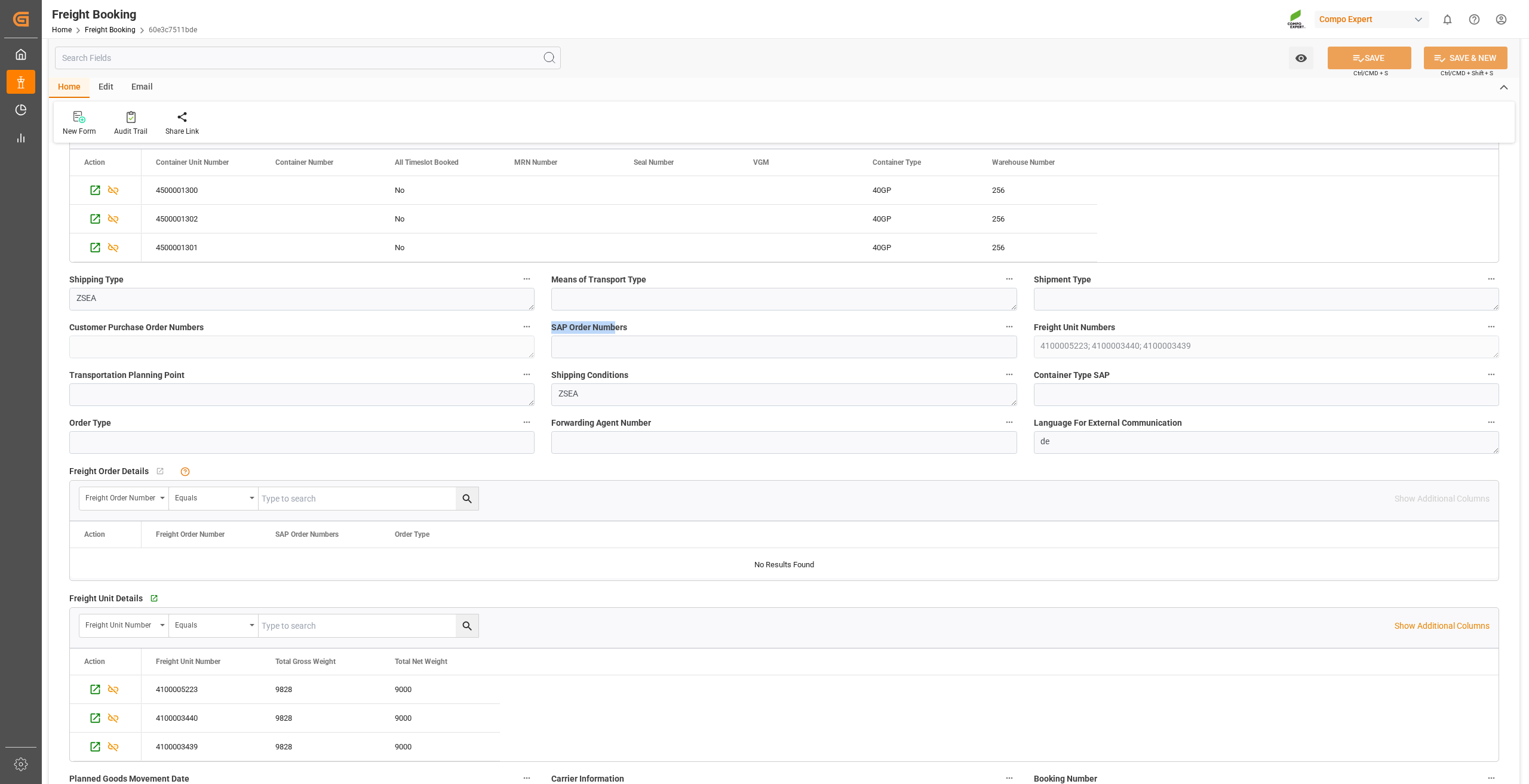
drag, startPoint x: 597, startPoint y: 323, endPoint x: 543, endPoint y: 334, distance: 55.1
click at [543, 334] on div "SAP Order Numbers" at bounding box center [784, 338] width 482 height 47
click at [131, 330] on span "Customer Purchase Order Numbers" at bounding box center [136, 328] width 135 height 12
click at [519, 330] on button "Customer Purchase Order Numbers" at bounding box center [527, 327] width 16 height 16
click at [342, 320] on div at bounding box center [764, 392] width 1529 height 784
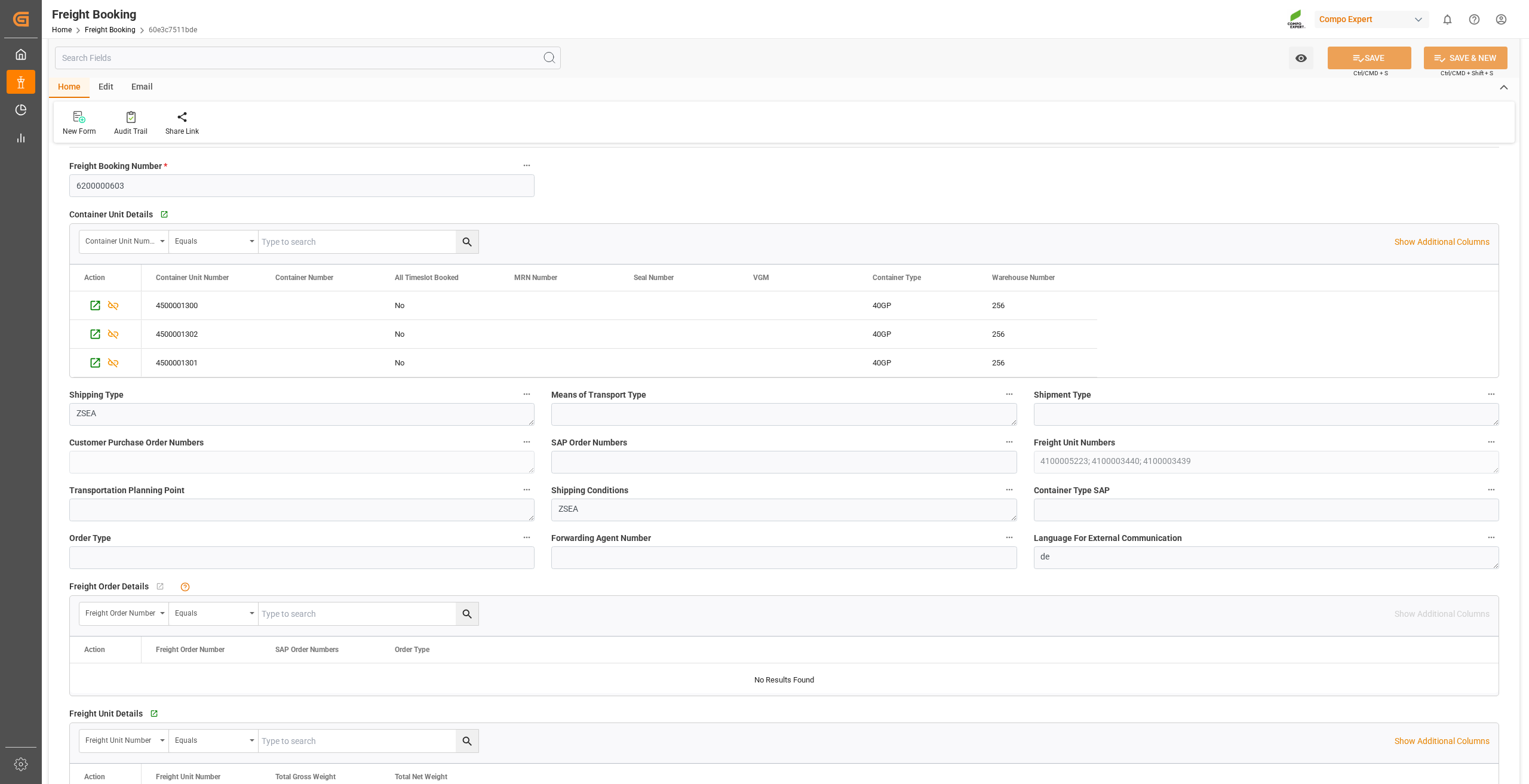
scroll to position [0, 0]
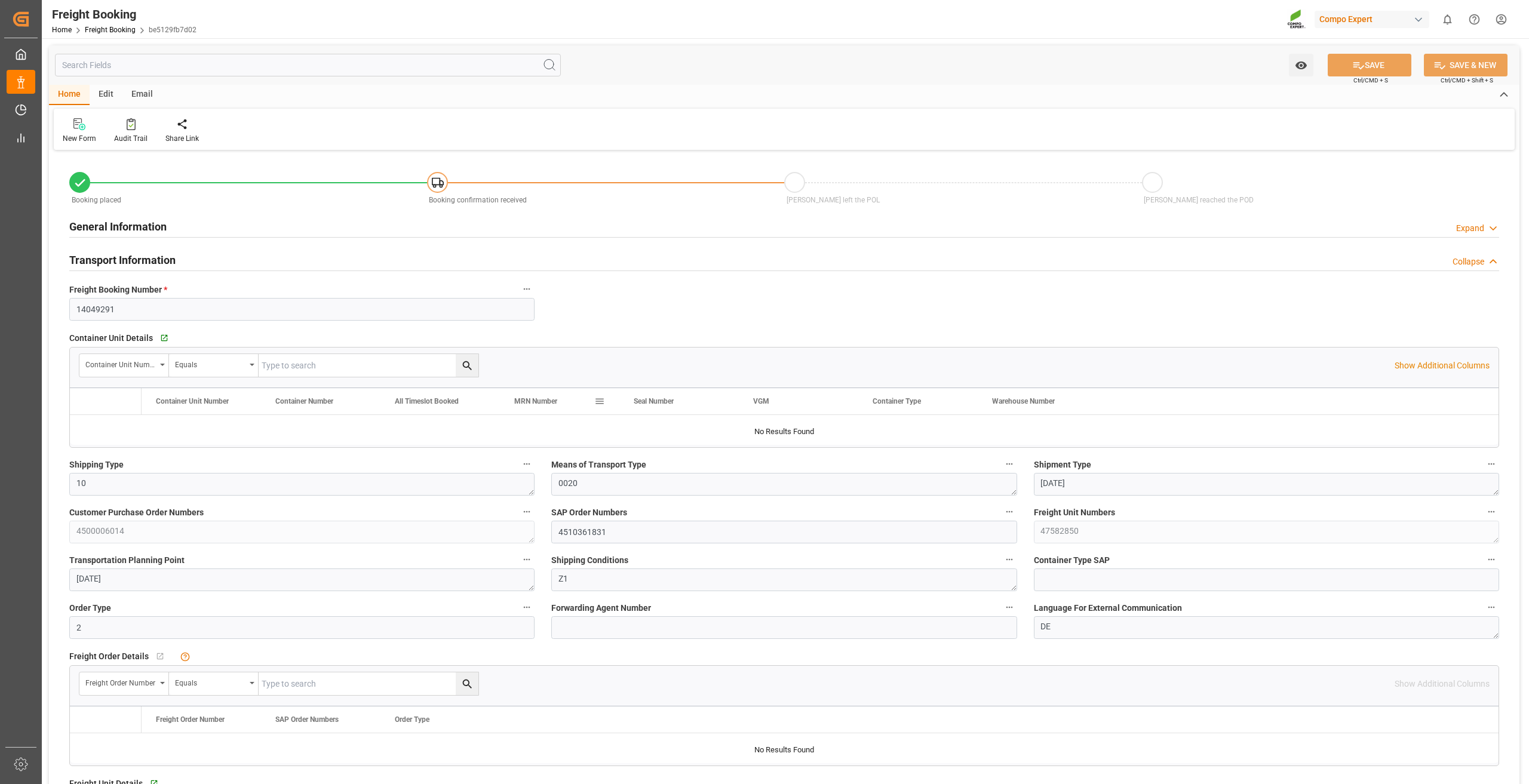
type input "ESVLC"
type input "MXATM"
type input "20"
type input "24576"
type input "[DATE] 00:00"
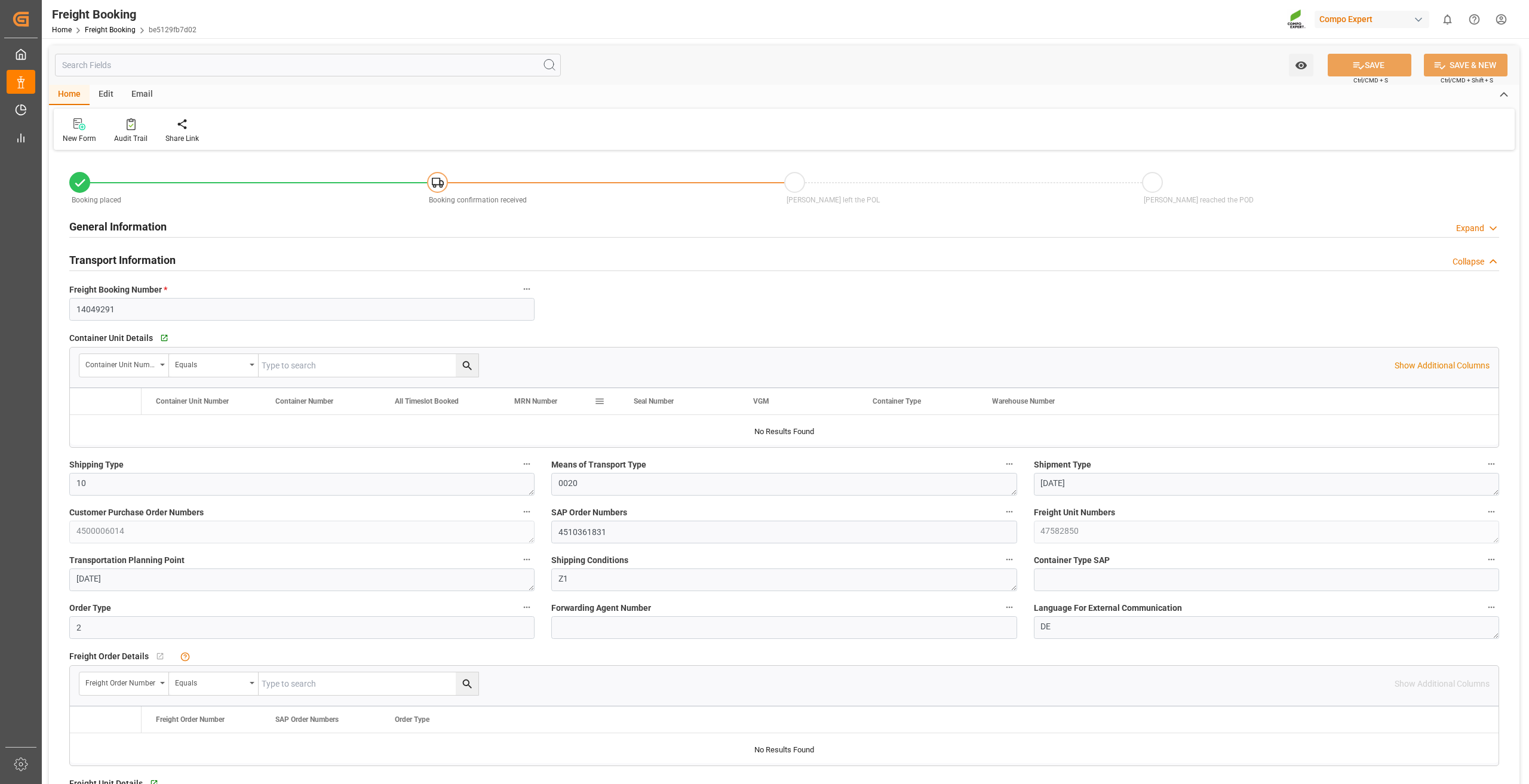
type input "[DATE] 00:00"
type input "[DATE] 15:10"
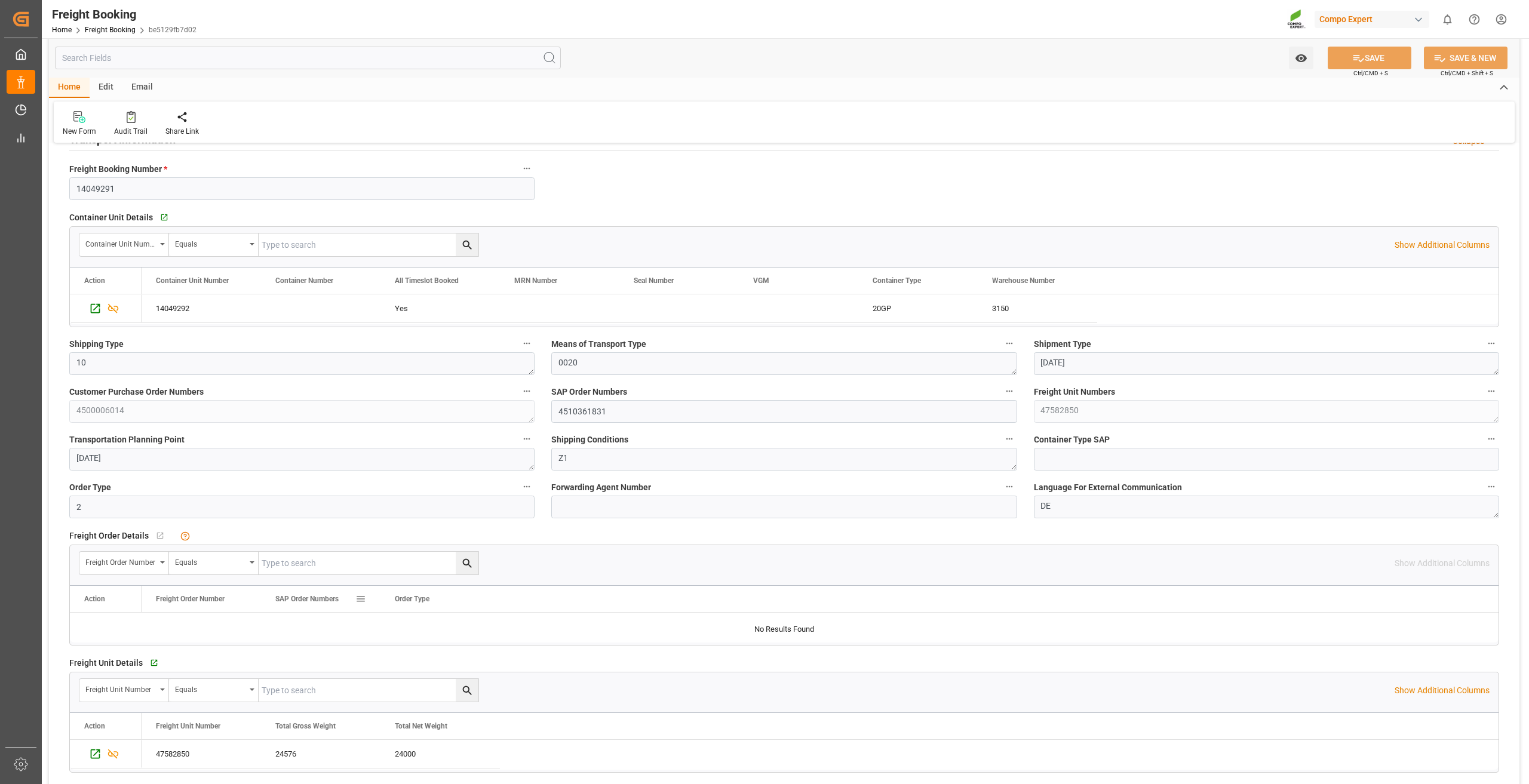
scroll to position [120, 0]
drag, startPoint x: 576, startPoint y: 417, endPoint x: 35, endPoint y: 410, distance: 541.0
click at [35, 410] on div "Created by potrace 1.15, written by [PERSON_NAME] [DATE]-[DATE] Created by potr…" at bounding box center [764, 392] width 1529 height 784
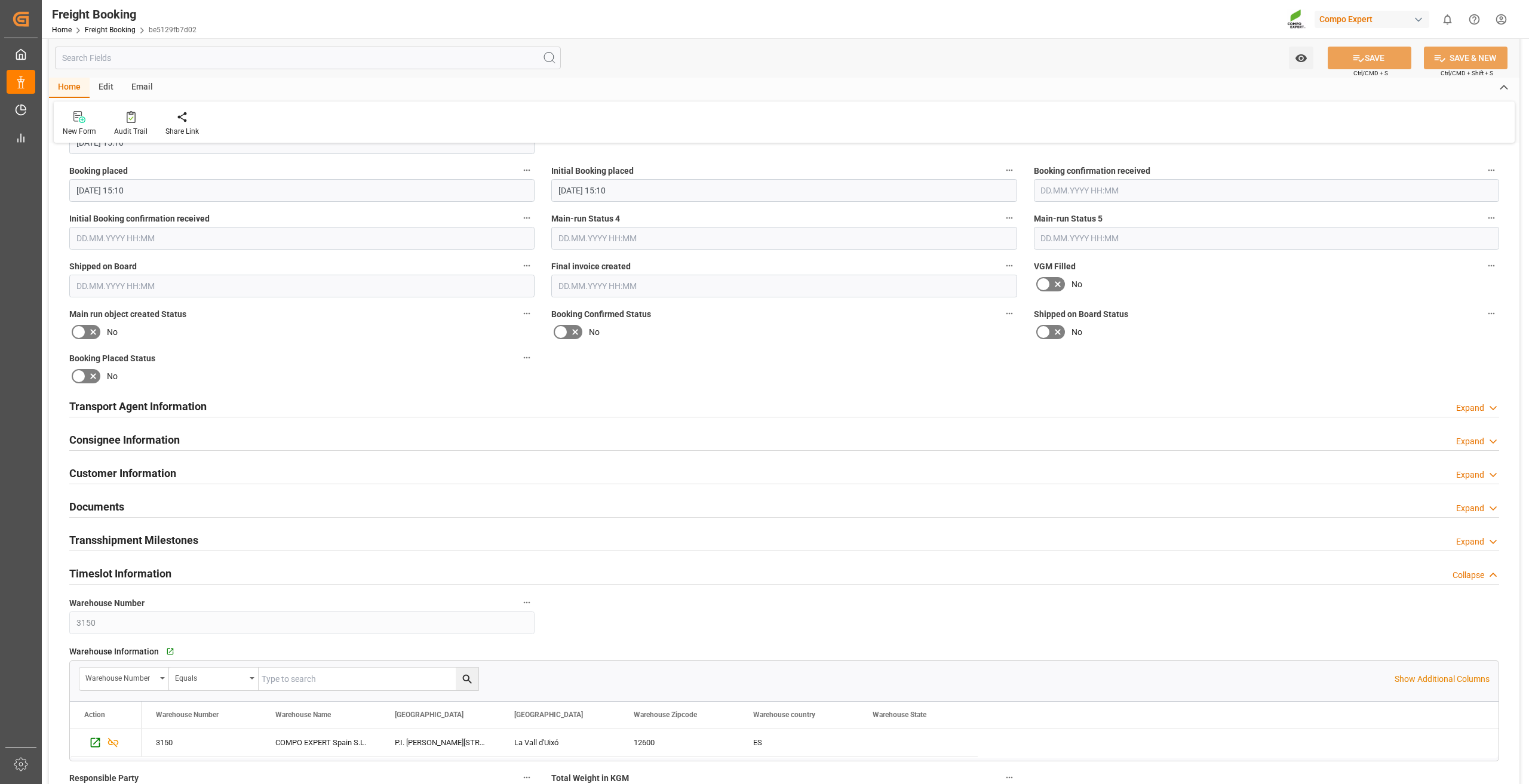
scroll to position [1314, 0]
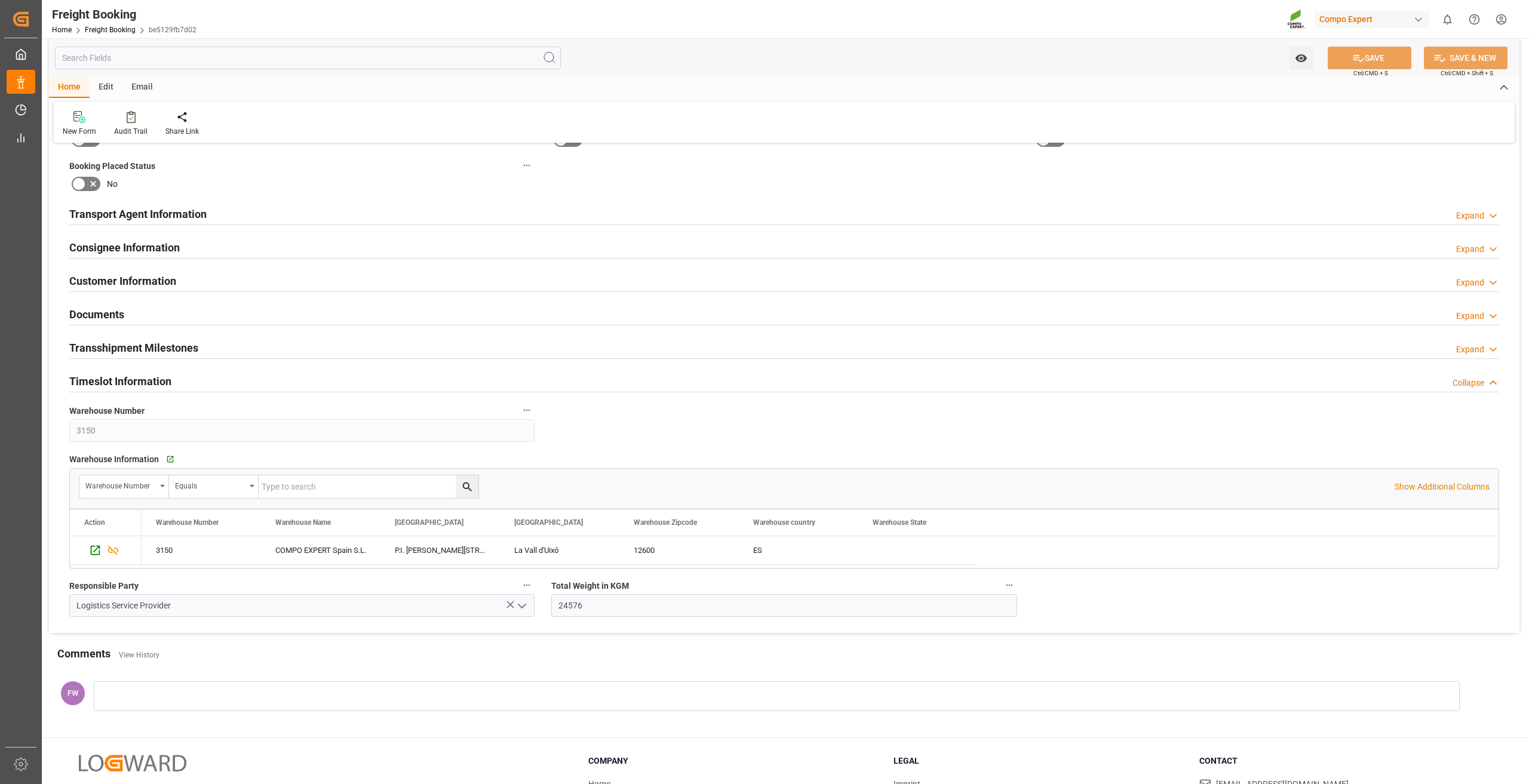
click at [167, 280] on h2 "Customer Information" at bounding box center [123, 280] width 107 height 16
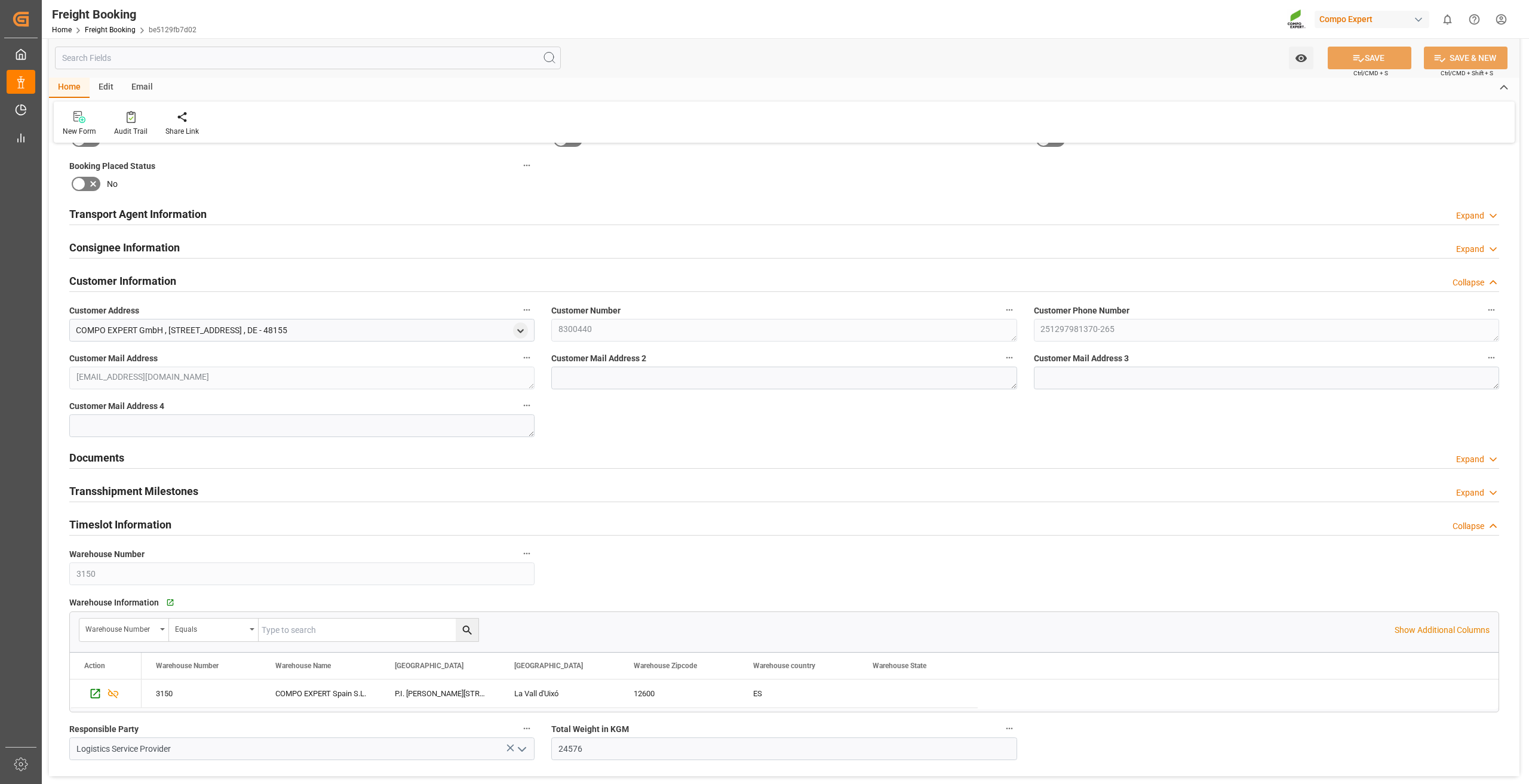
click at [25, 374] on div "Created by potrace 1.15, written by [PERSON_NAME] [DATE]-[DATE] Created by potr…" at bounding box center [764, 392] width 1529 height 784
click at [207, 244] on div "Consignee Information Expand" at bounding box center [784, 247] width 1430 height 23
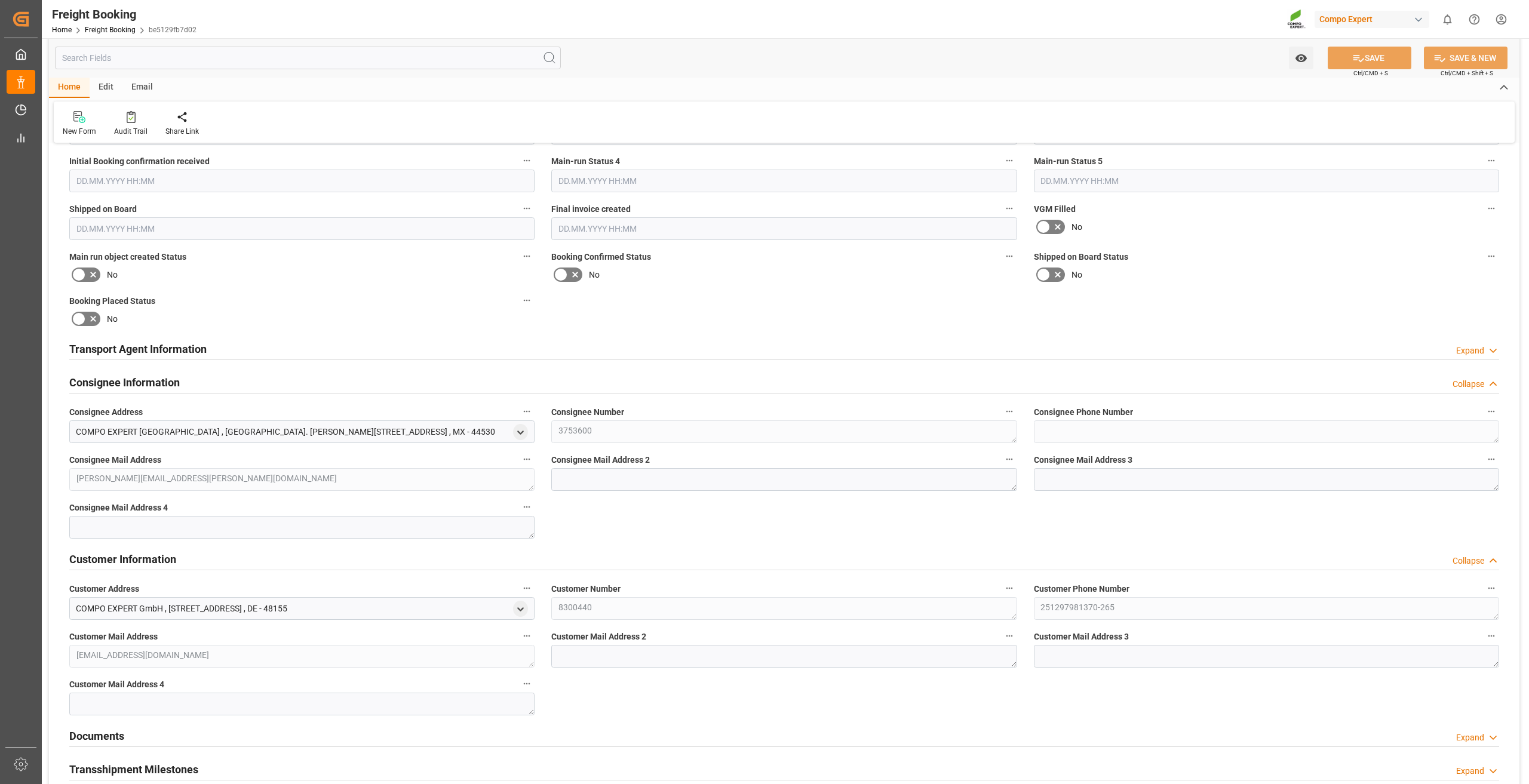
scroll to position [896, 0]
